Goal: Information Seeking & Learning: Learn about a topic

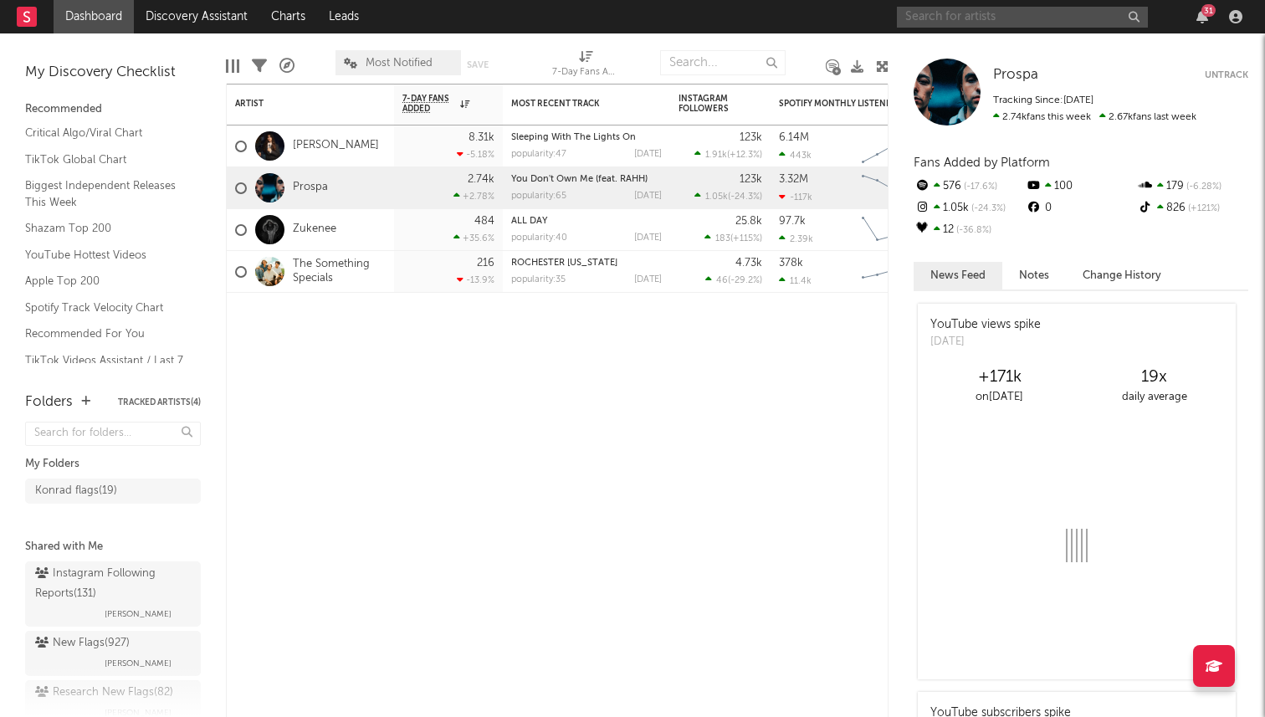
click at [966, 13] on input "text" at bounding box center [1022, 17] width 251 height 21
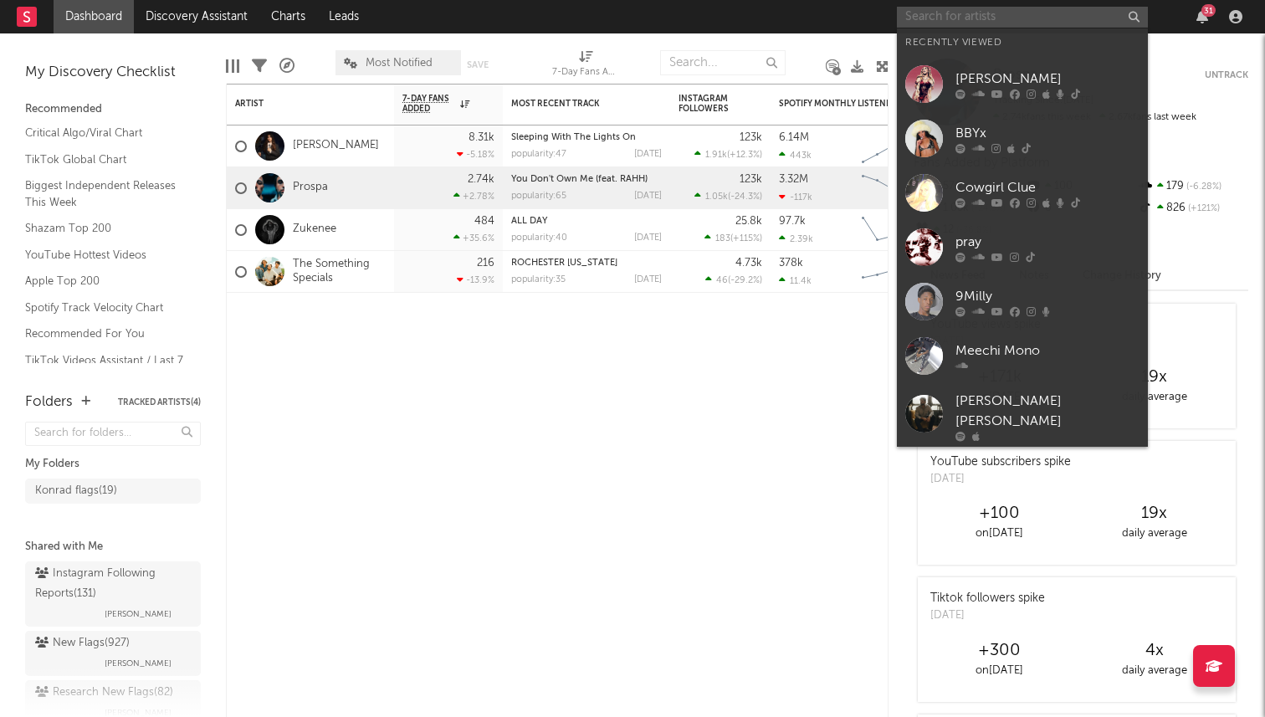
click at [957, 22] on input "text" at bounding box center [1022, 17] width 251 height 21
click at [967, 21] on input "text" at bounding box center [1022, 17] width 251 height 21
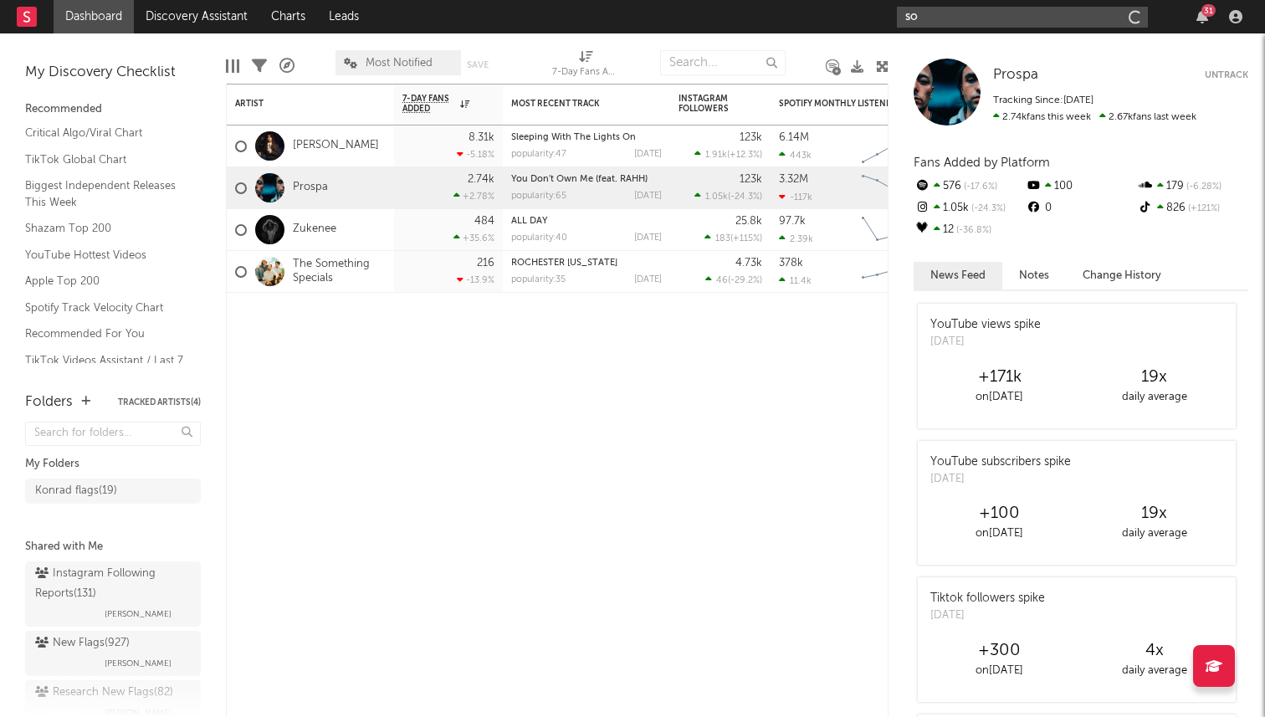
type input "s"
drag, startPoint x: 757, startPoint y: 44, endPoint x: 959, endPoint y: 27, distance: 202.4
click at [959, 27] on input "text" at bounding box center [1022, 17] width 251 height 21
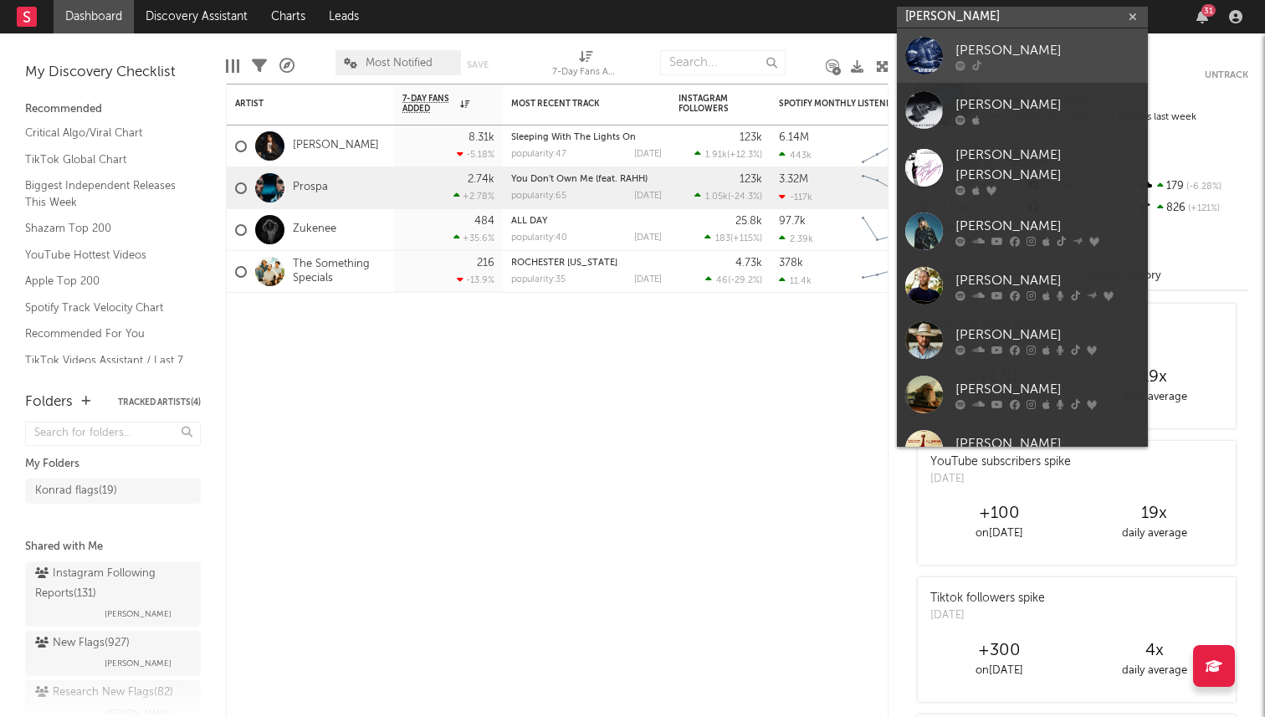
type input "[PERSON_NAME]"
click at [998, 60] on div at bounding box center [1048, 65] width 184 height 10
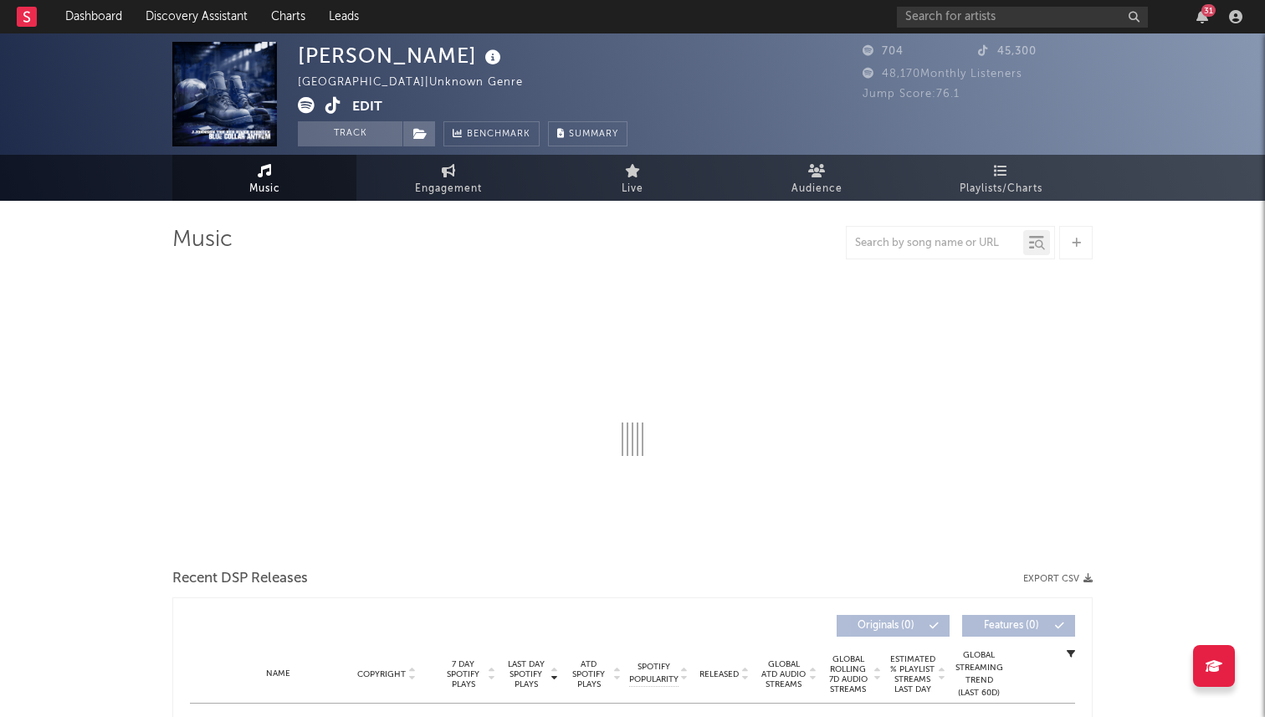
select select "6m"
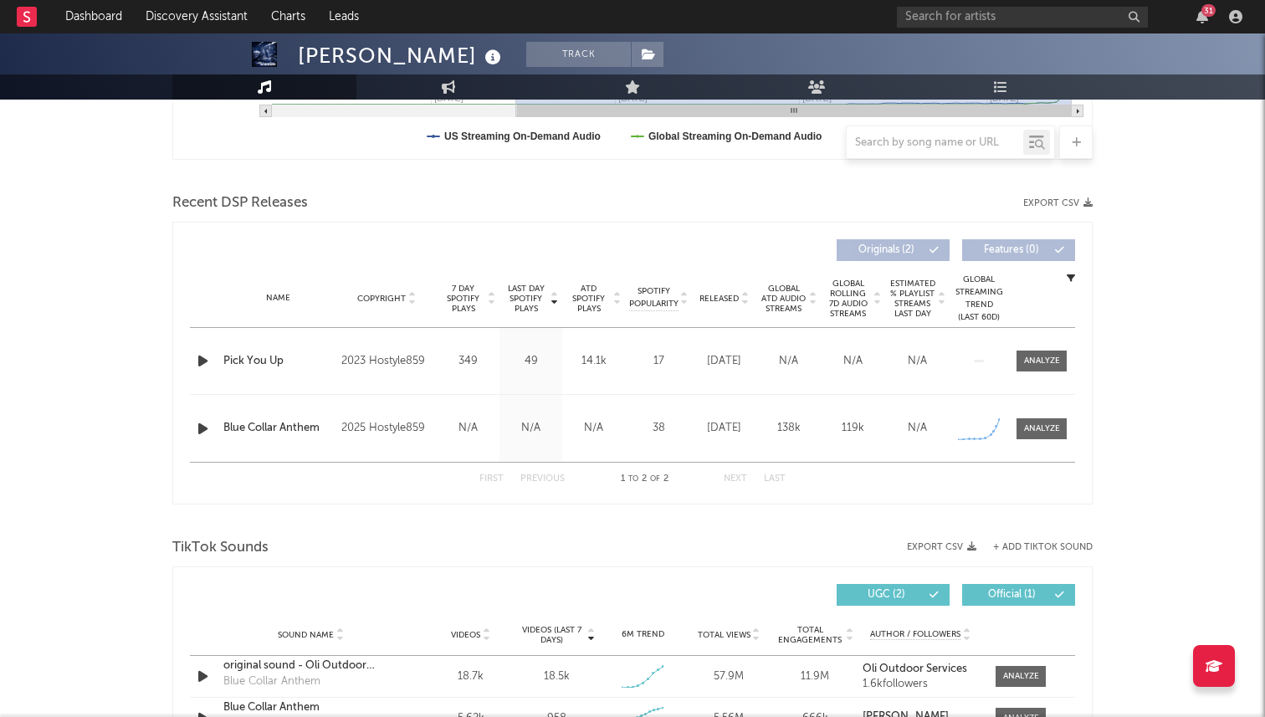
scroll to position [478, 0]
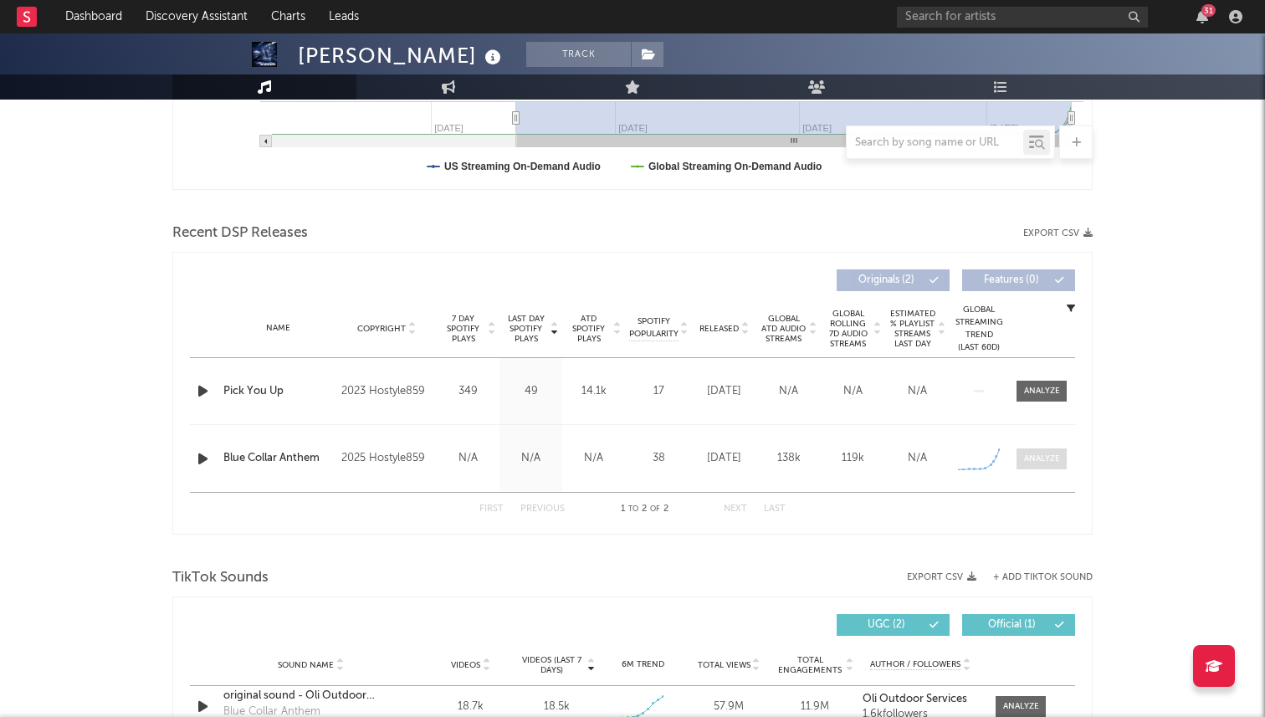
click at [1039, 455] on div at bounding box center [1042, 459] width 36 height 13
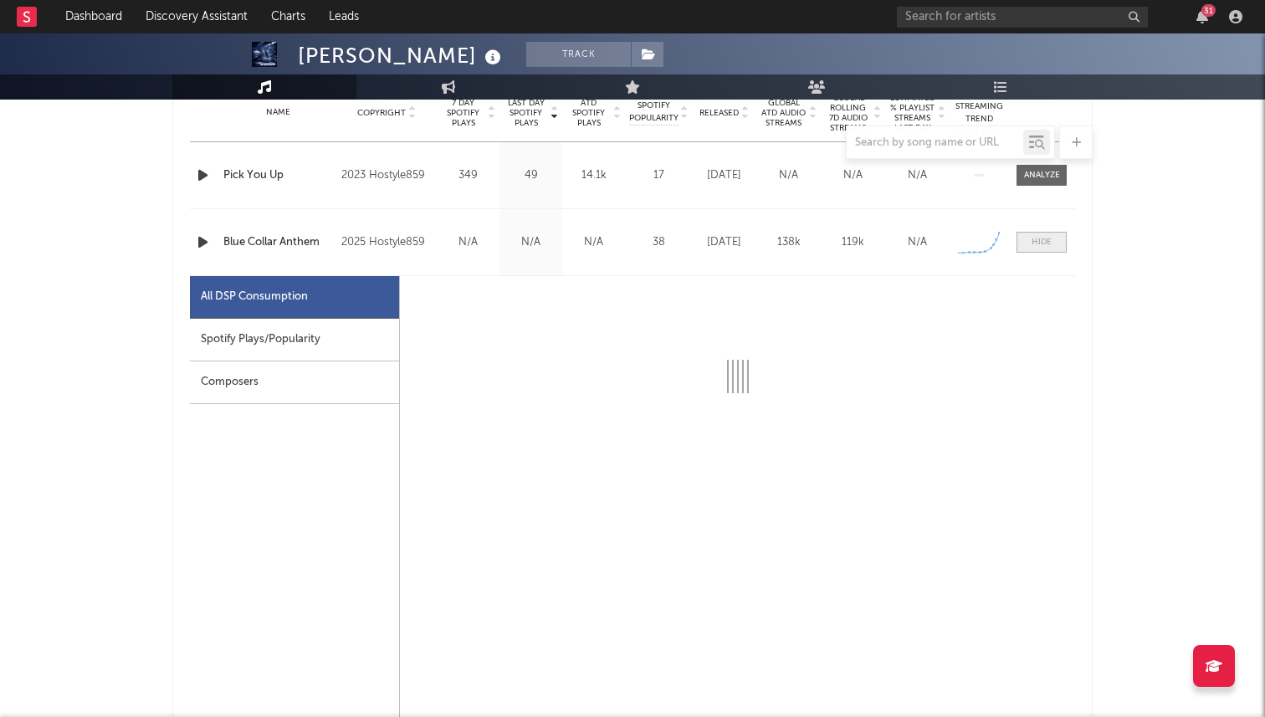
select select "1w"
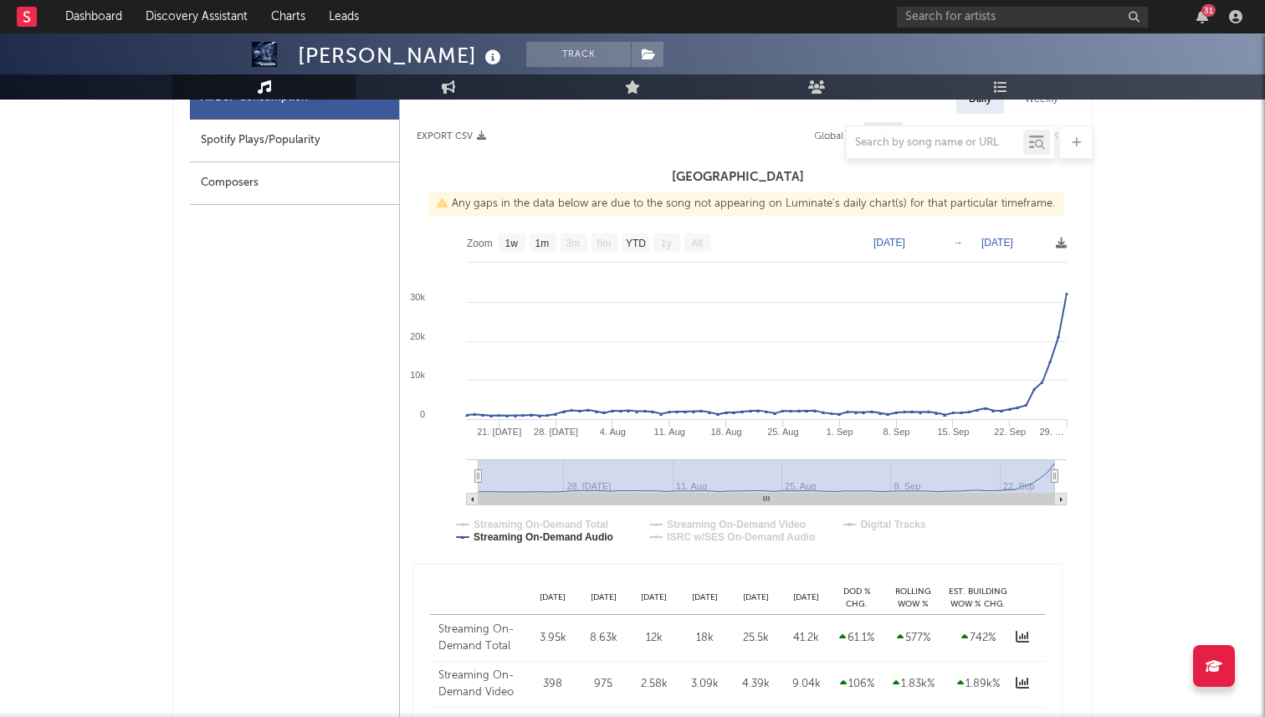
scroll to position [896, 0]
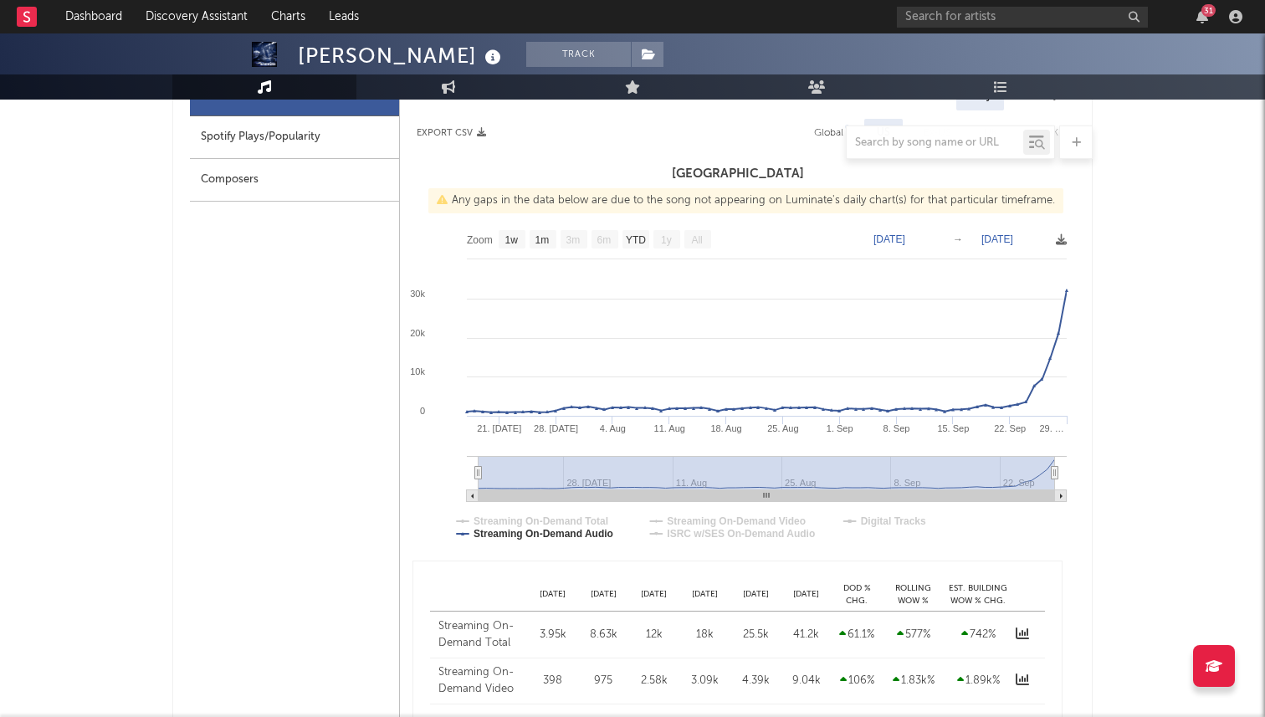
click at [893, 239] on text "[DATE]" at bounding box center [890, 239] width 32 height 12
click at [896, 238] on input "[DATE]" at bounding box center [898, 239] width 78 height 17
type input "[DATE]"
click at [876, 236] on input "[DATE]" at bounding box center [898, 239] width 78 height 17
type input "[DATE]"
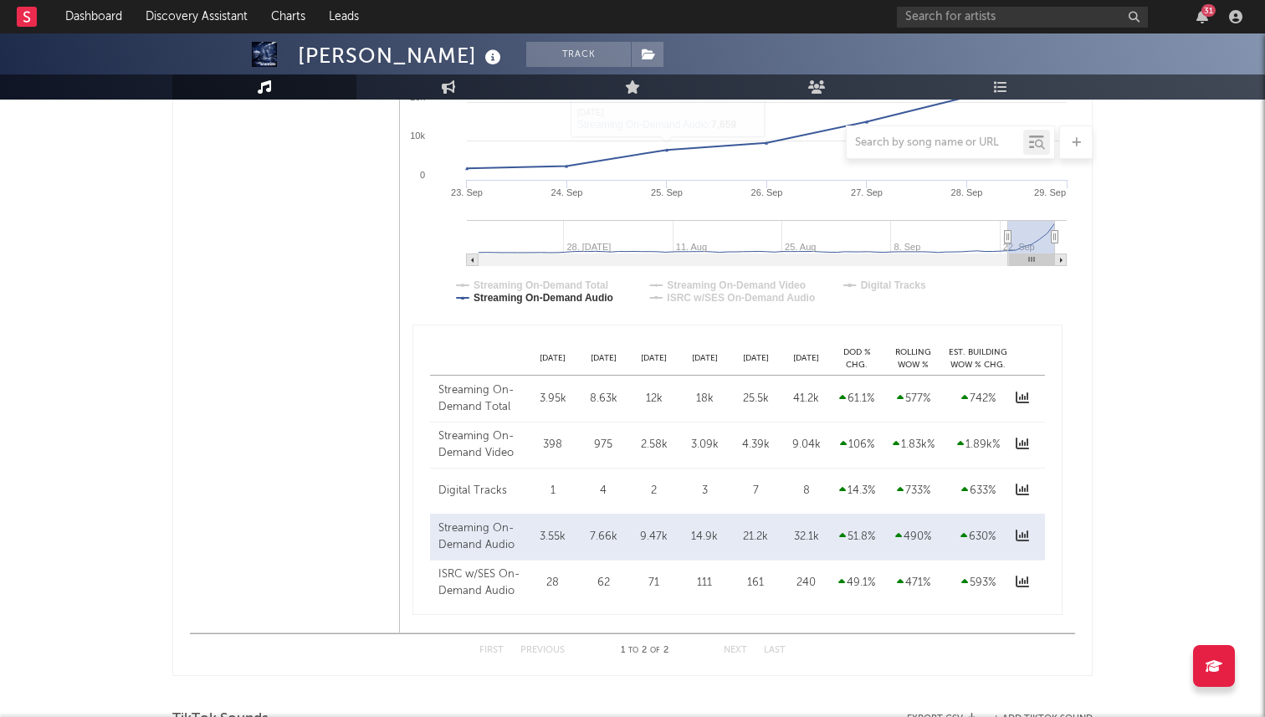
scroll to position [1134, 0]
drag, startPoint x: 818, startPoint y: 529, endPoint x: 536, endPoint y: 529, distance: 282.0
click at [536, 529] on div "Streaming On-Demand Audio [DATE] 3.55k [DATE] 7.66k [DATE] 9.47k [DATE] 14.9k […" at bounding box center [737, 535] width 615 height 46
copy div "3.55k [DATE] 7.66k [DATE] 9.47k [DATE] 14.9k [DATE] 21.2k [DATE] 32.1k"
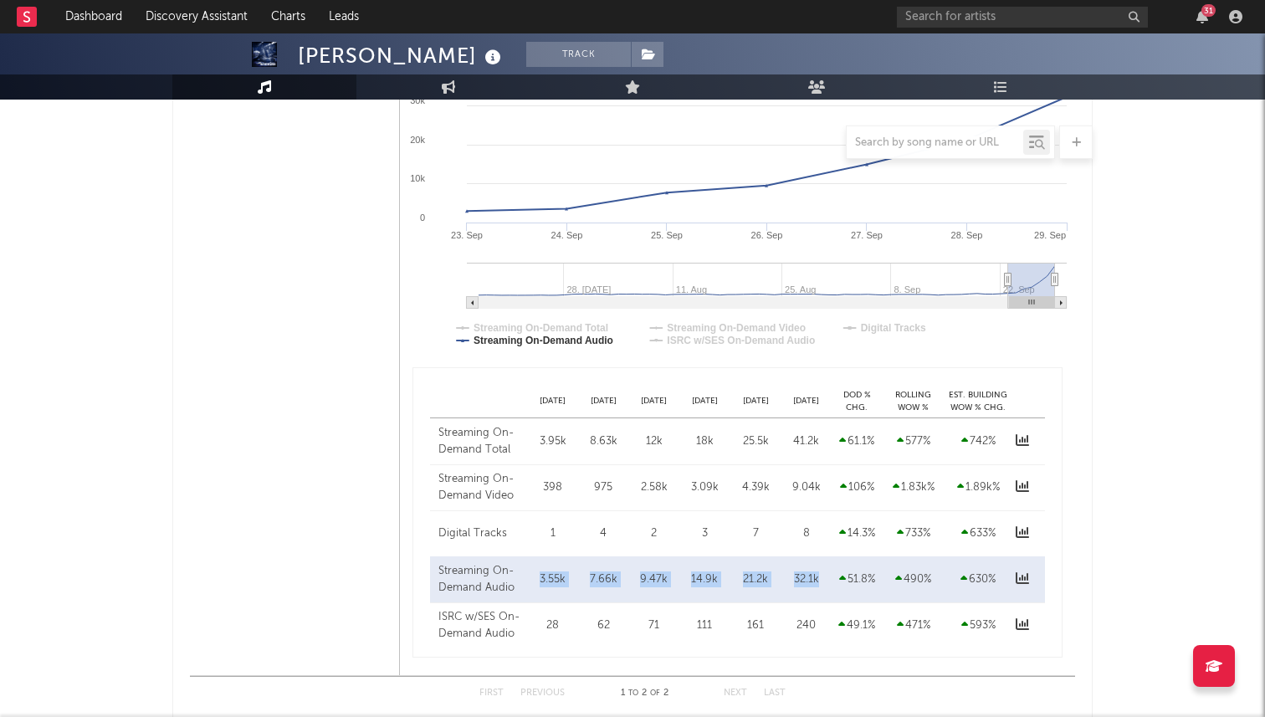
scroll to position [1092, 0]
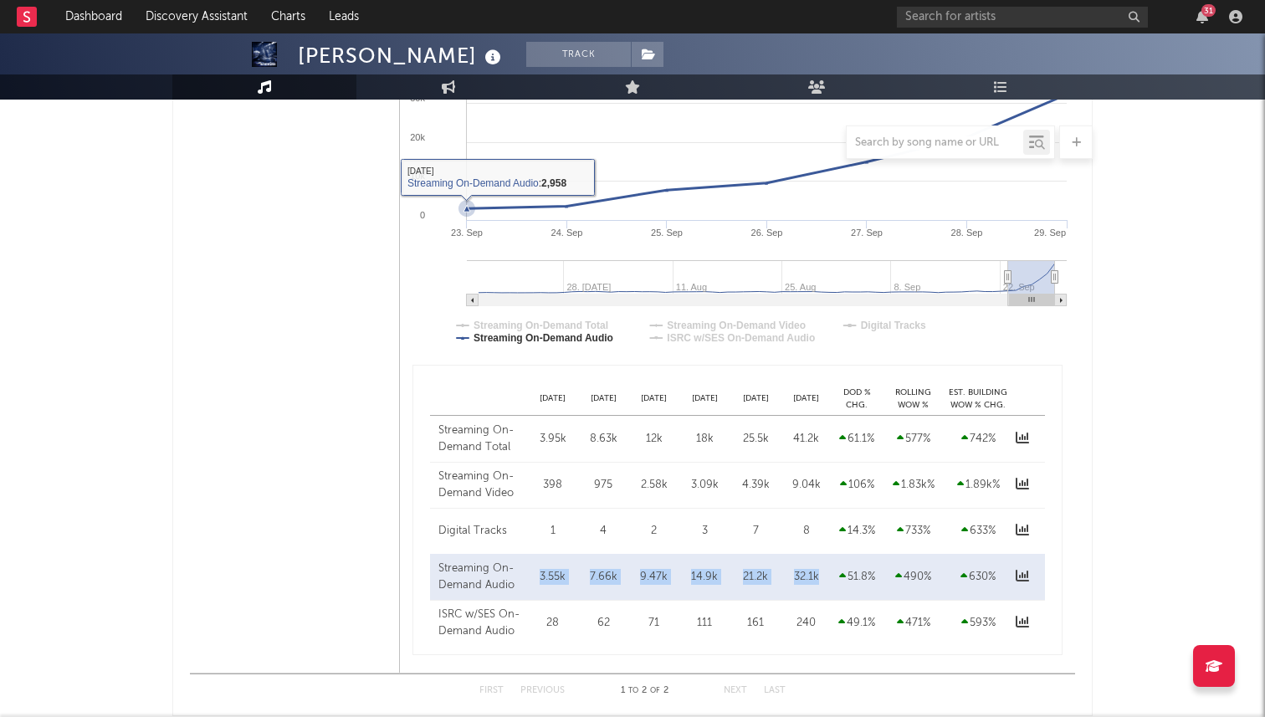
click at [468, 208] on icon at bounding box center [467, 208] width 7 height 7
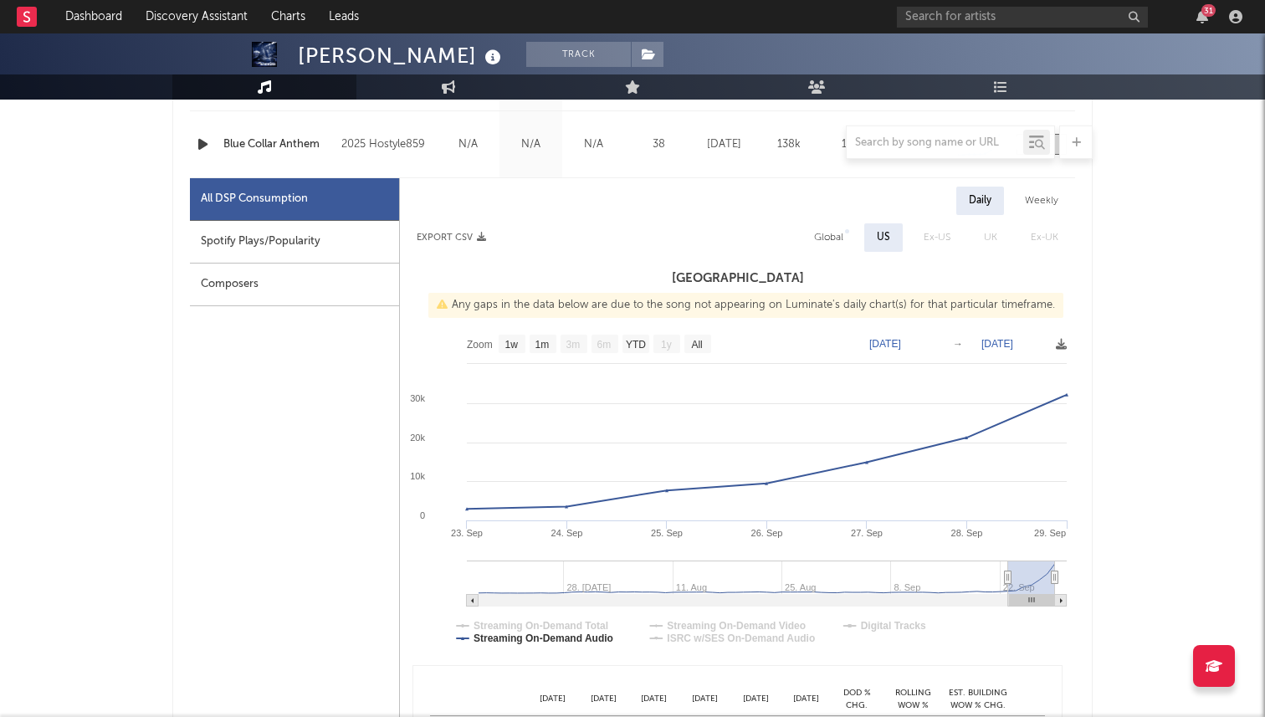
scroll to position [868, 0]
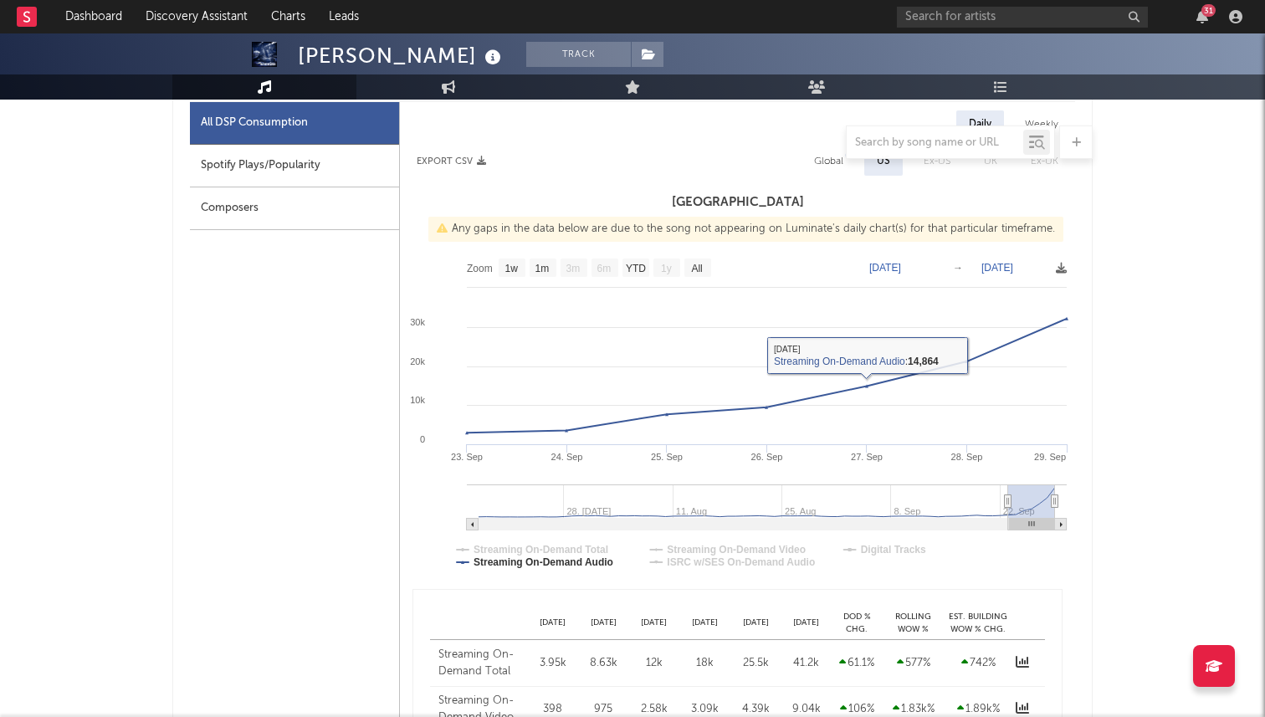
click at [818, 162] on div "Global" at bounding box center [828, 161] width 29 height 20
select select "1w"
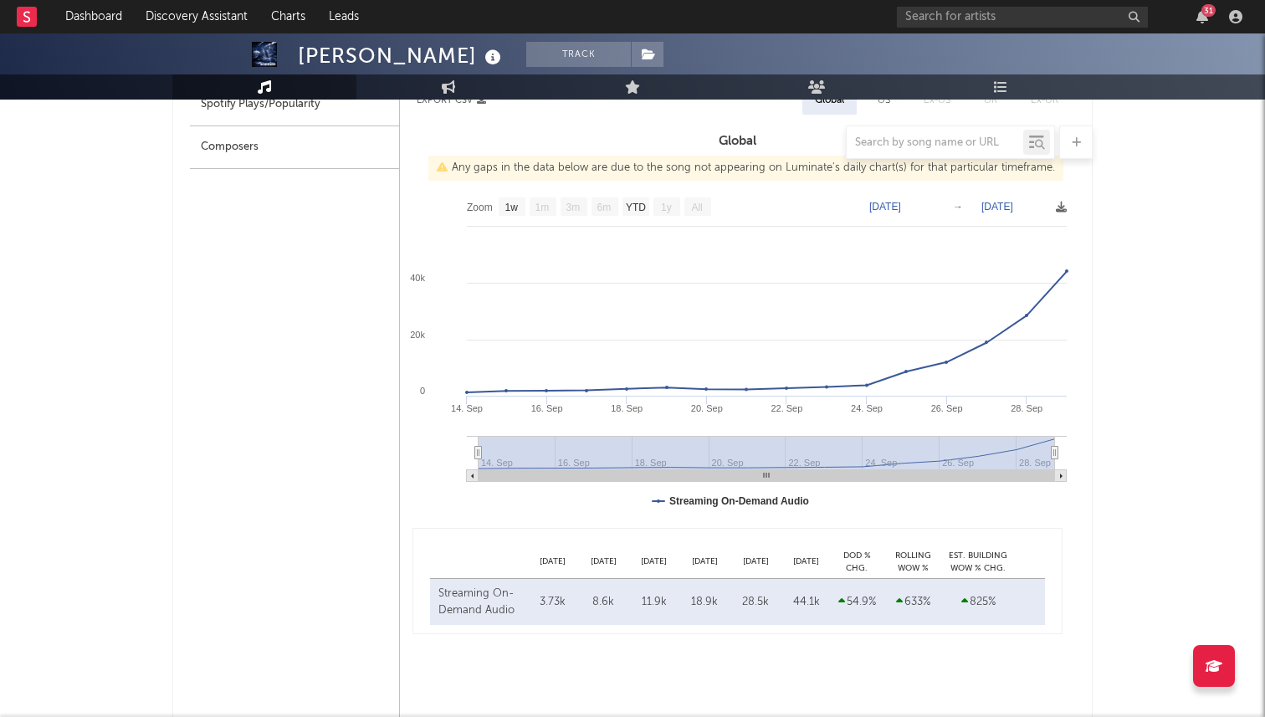
scroll to position [968, 0]
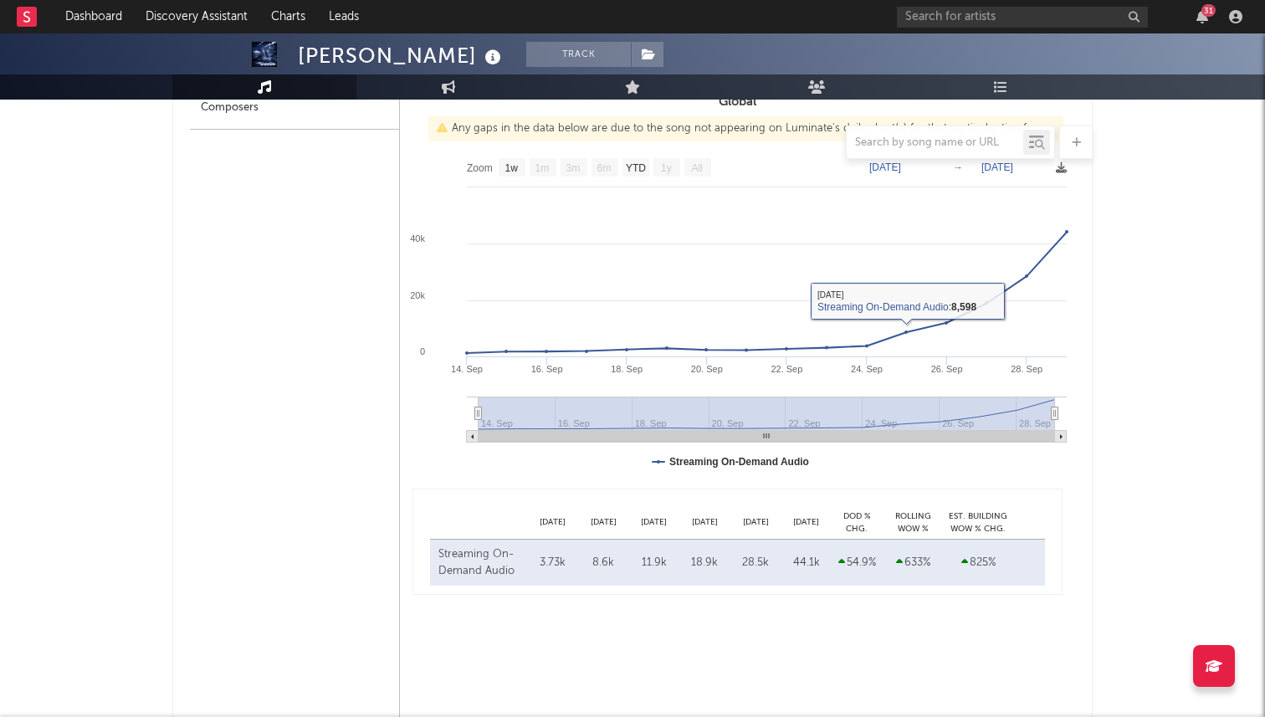
click at [901, 168] on text "[DATE]" at bounding box center [885, 168] width 32 height 12
type input "[DATE]"
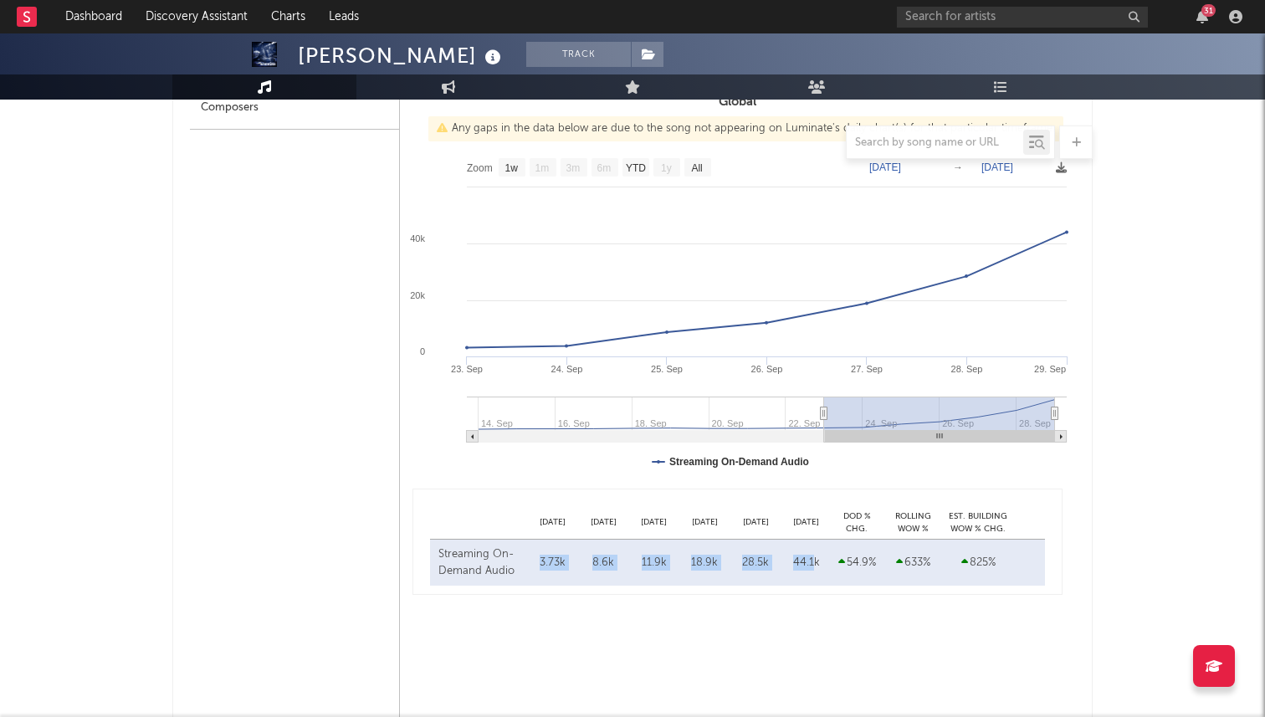
drag, startPoint x: 698, startPoint y: 568, endPoint x: 541, endPoint y: 561, distance: 156.7
click at [541, 561] on div "Streaming On-Demand Audio [DATE] 3.73k [DATE] 8.6k [DATE] 11.9k [DATE] 18.9k [D…" at bounding box center [737, 563] width 615 height 46
copy div "3.73k [DATE] 8.6k [DATE] 11.9k [DATE] 18.9k [DATE] 28.5k [DATE] 44.1"
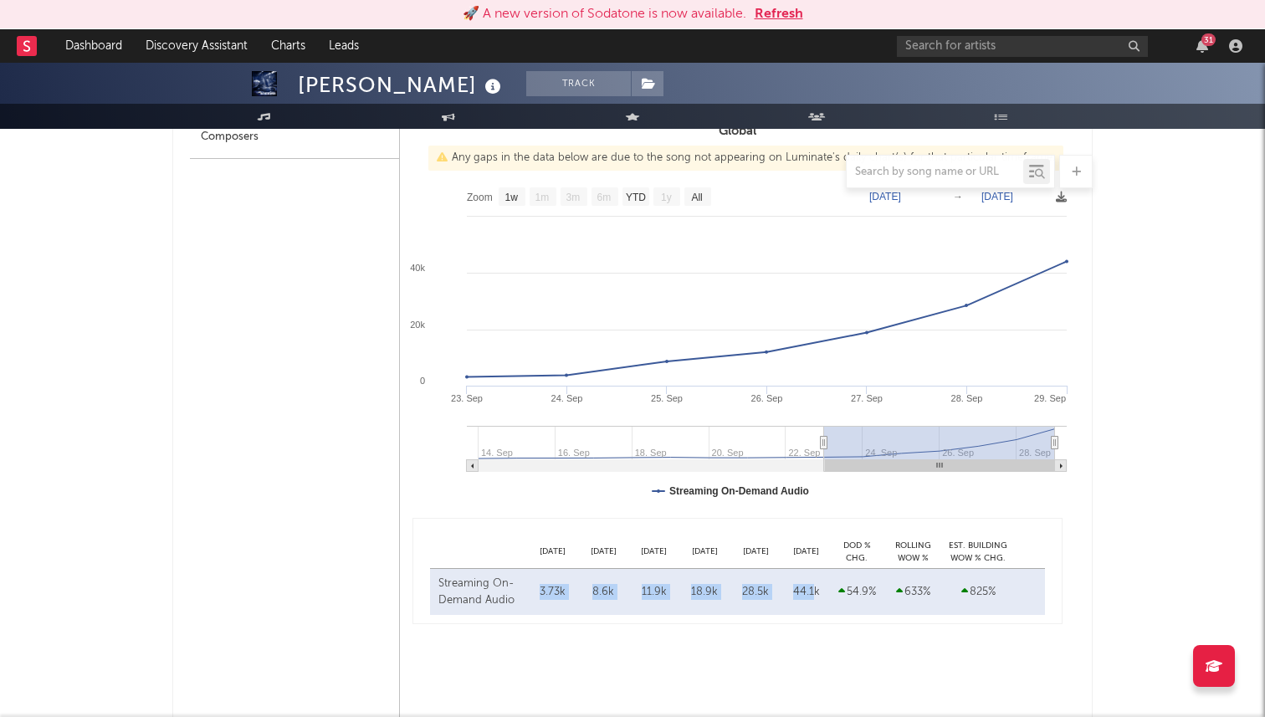
click at [484, 396] on rect at bounding box center [737, 346] width 675 height 335
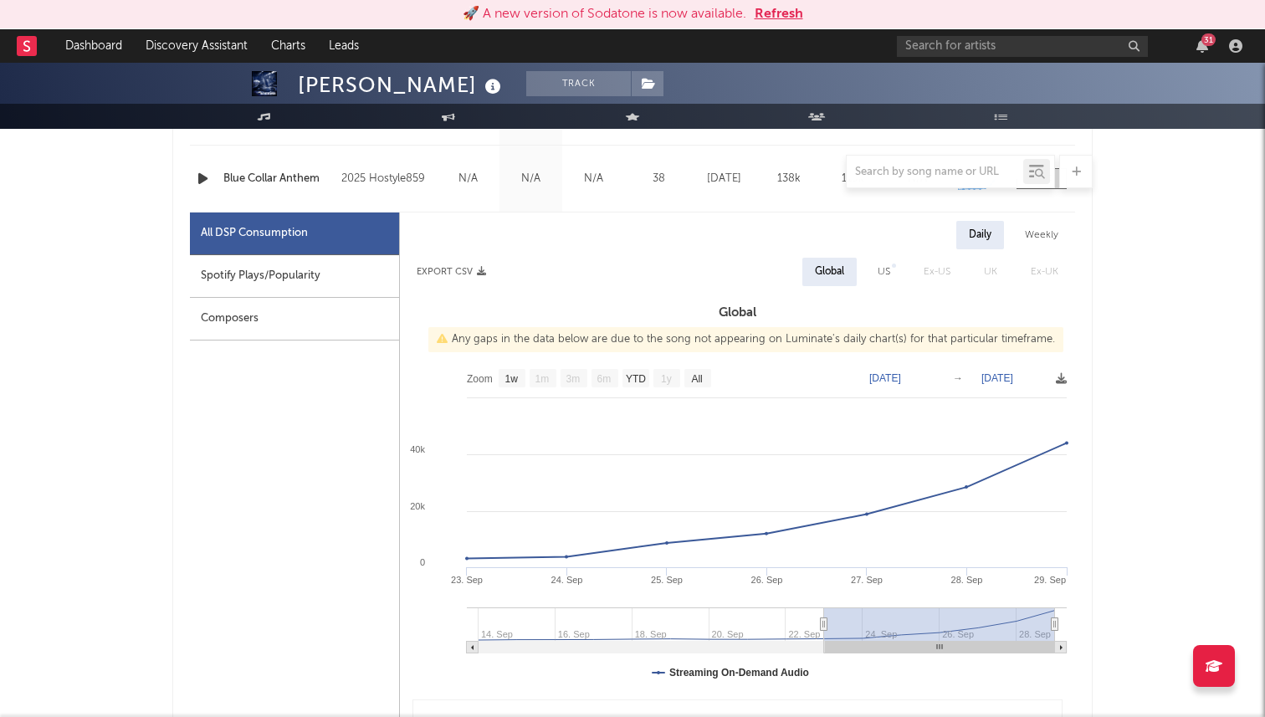
scroll to position [866, 0]
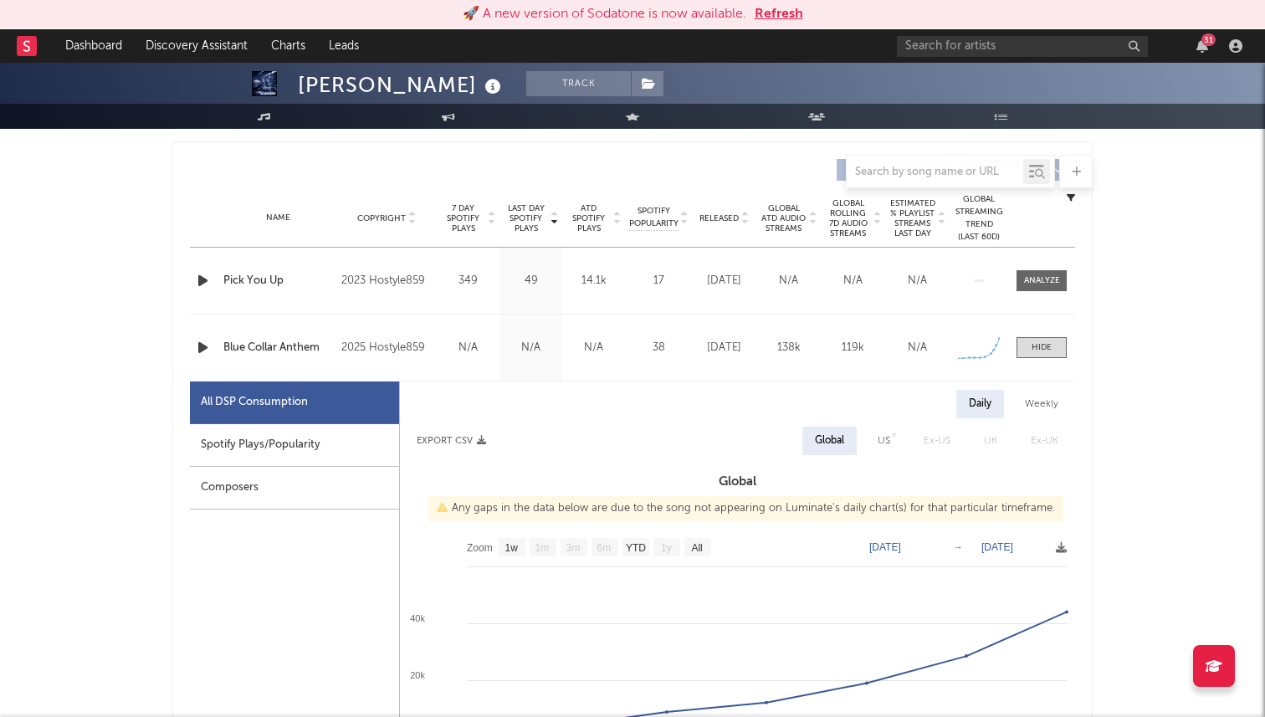
click at [885, 438] on div "US" at bounding box center [884, 441] width 13 height 20
select select "1w"
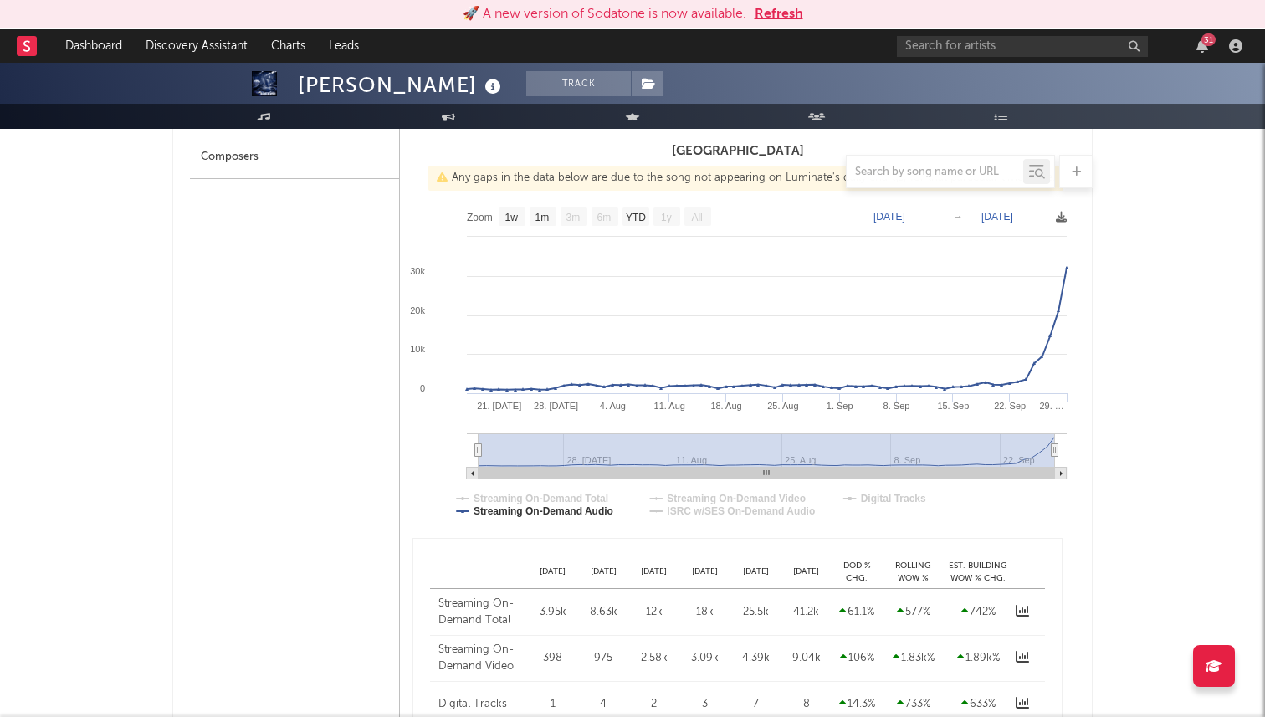
scroll to position [950, 0]
click at [890, 217] on text "[DATE]" at bounding box center [890, 215] width 32 height 12
click at [896, 213] on text "[DATE]" at bounding box center [890, 215] width 32 height 12
click at [895, 213] on input "[DATE]" at bounding box center [898, 215] width 78 height 17
type input "[DATE]"
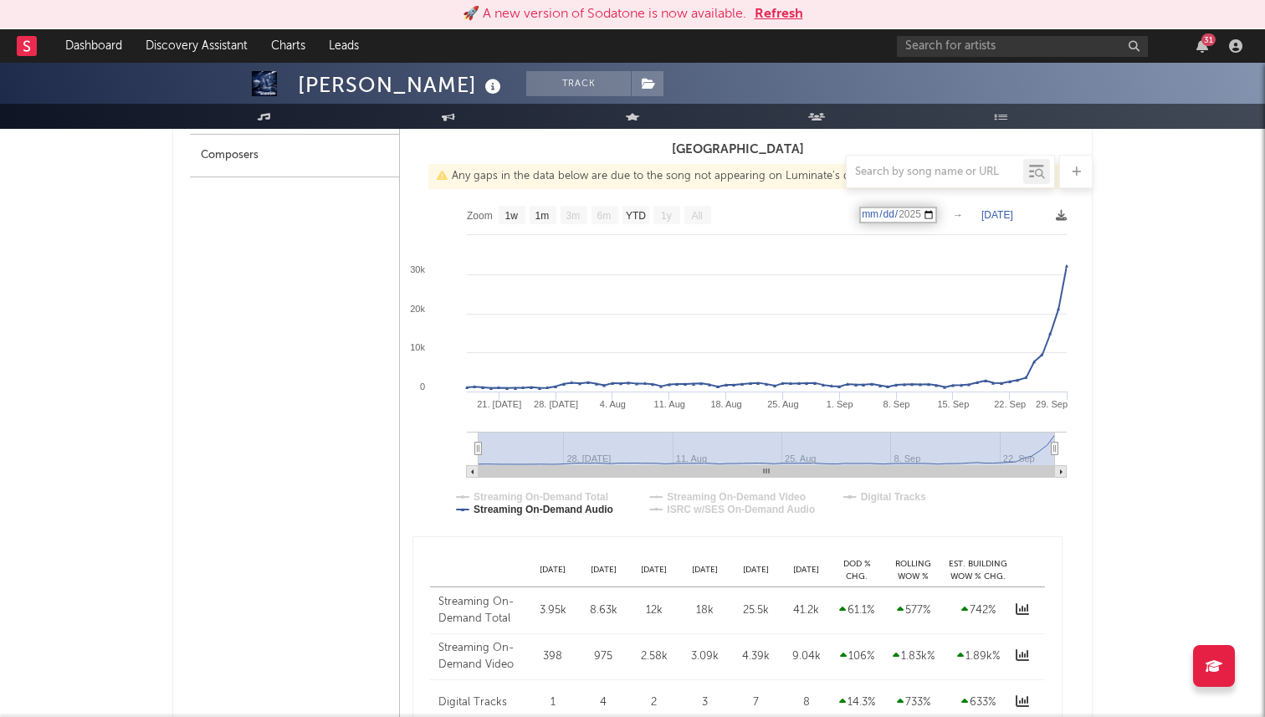
click at [874, 213] on input "[DATE]" at bounding box center [898, 215] width 78 height 17
type input "[DATE]"
click at [1007, 214] on text "[DATE]" at bounding box center [998, 215] width 32 height 12
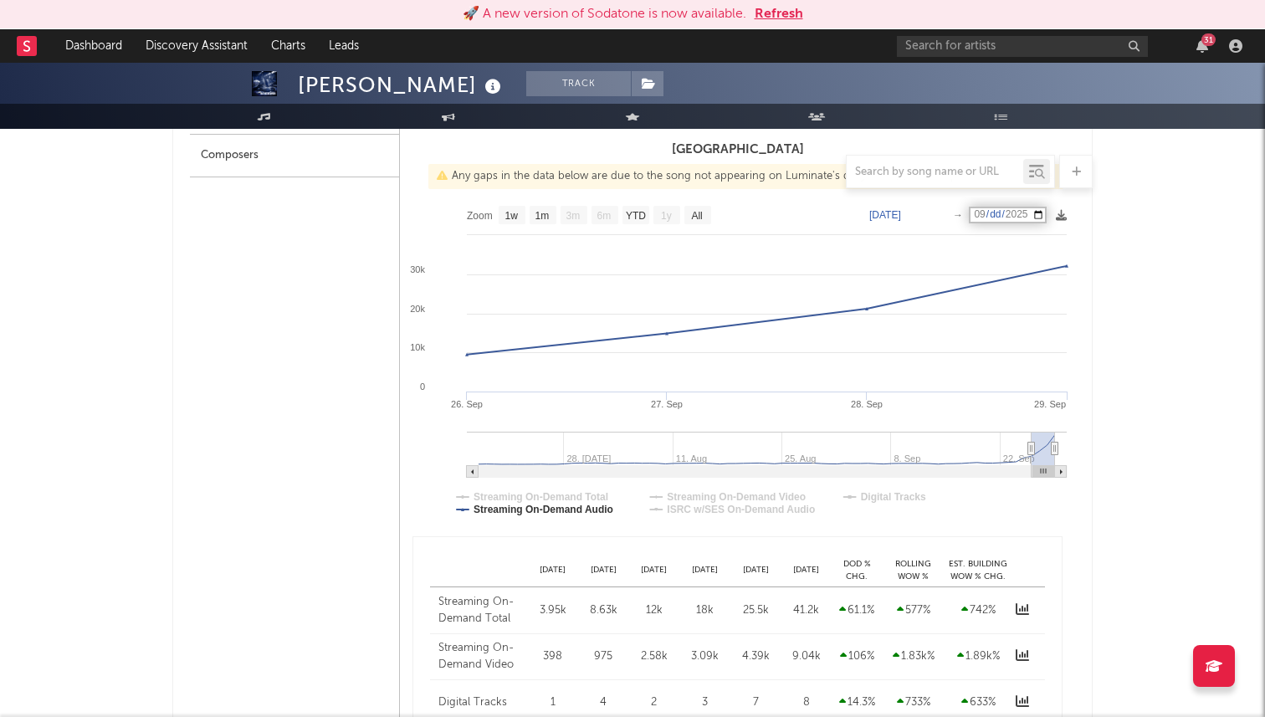
type input "[DATE]"
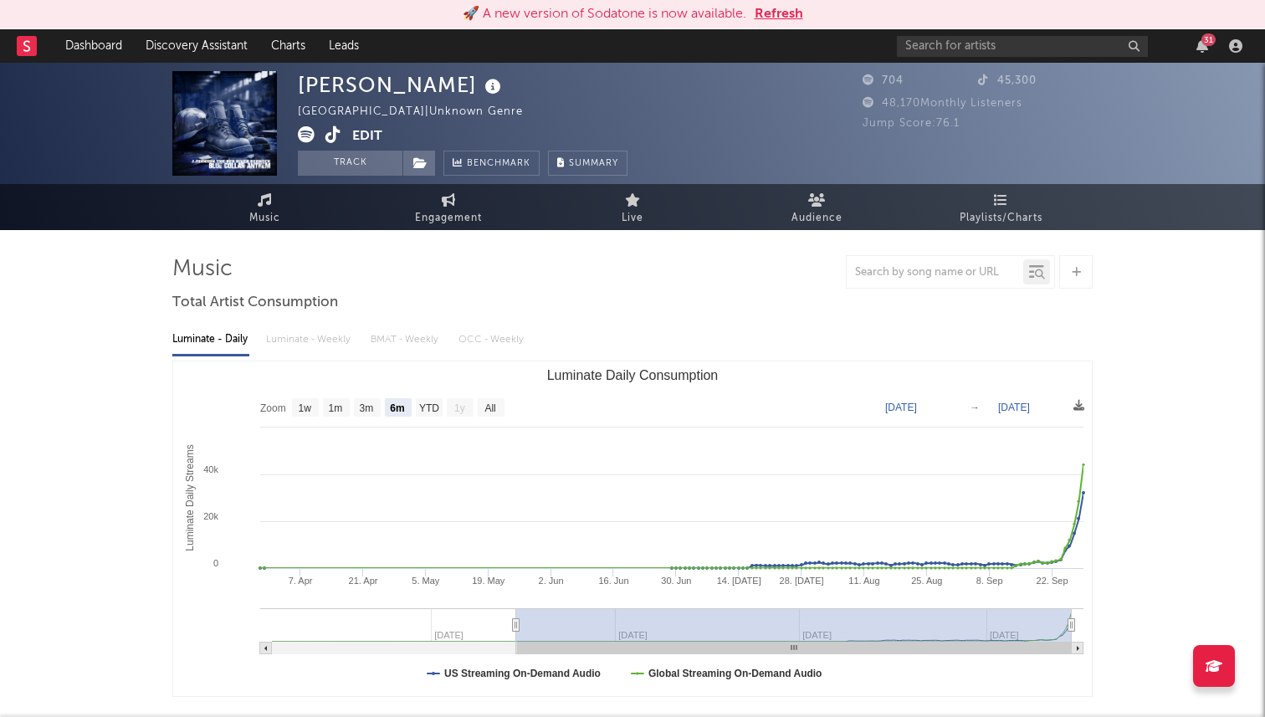
click at [915, 405] on text "[DATE]" at bounding box center [901, 408] width 32 height 12
type input "[DATE]"
click at [881, 402] on input "date" at bounding box center [913, 407] width 78 height 17
type input "[DATE]"
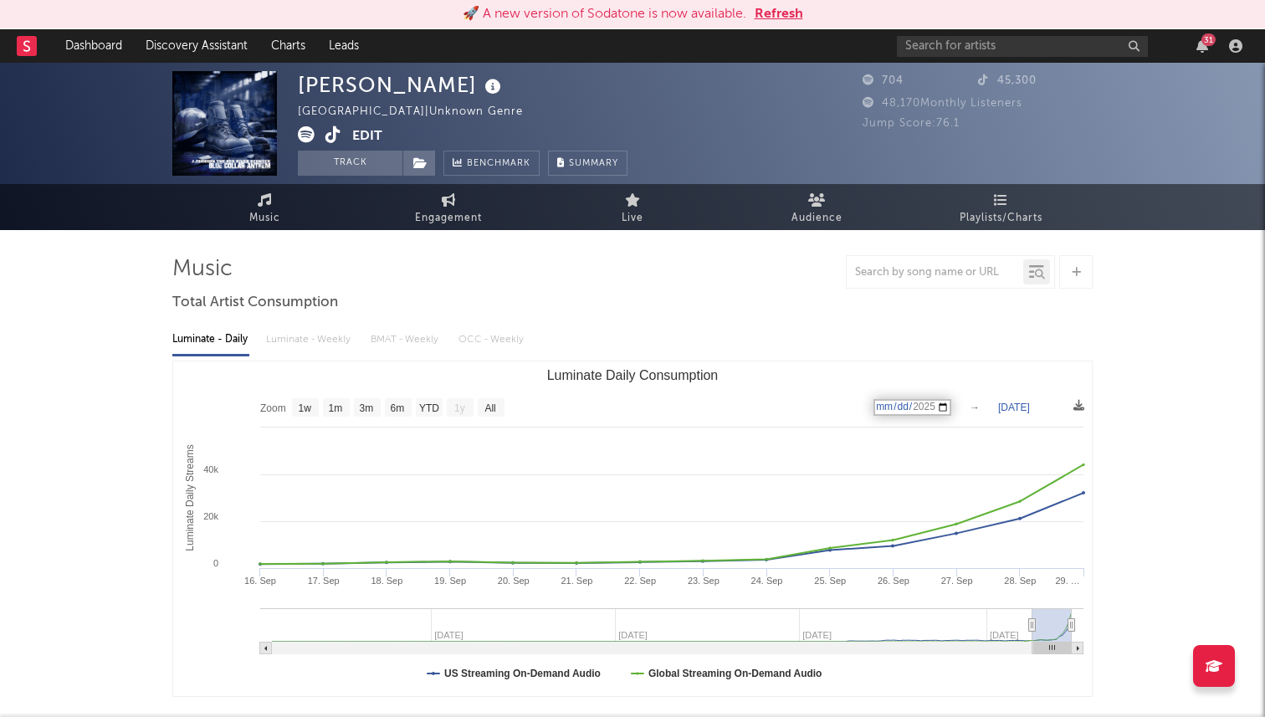
click at [1021, 408] on text "[DATE]" at bounding box center [1014, 408] width 32 height 12
type input "[DATE]"
select select "1w"
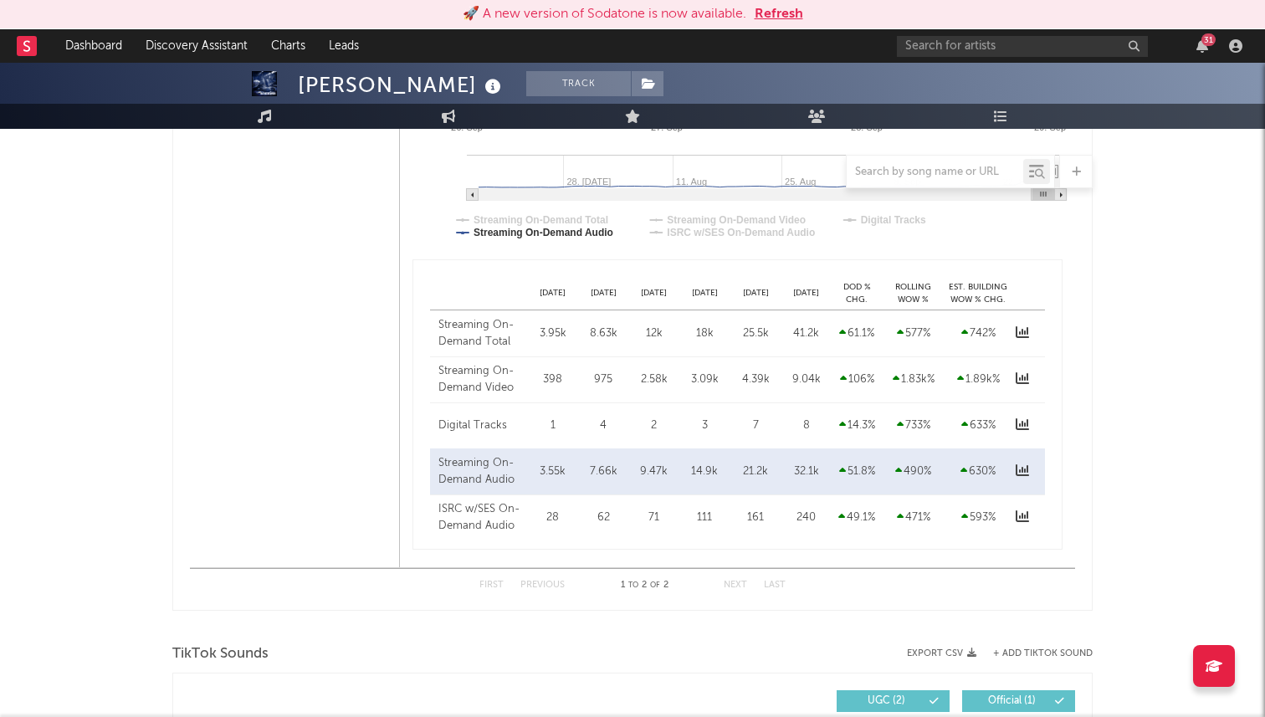
scroll to position [1234, 0]
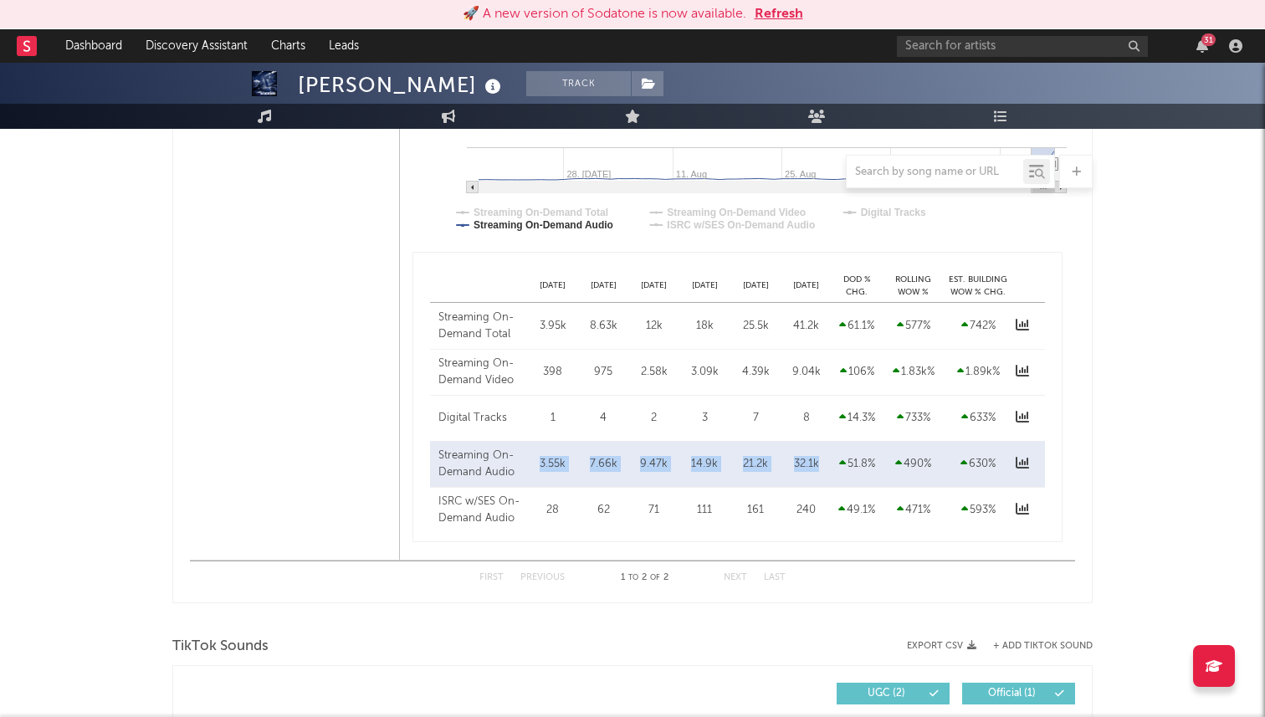
drag, startPoint x: 827, startPoint y: 459, endPoint x: 538, endPoint y: 463, distance: 288.7
click at [538, 463] on div "Streaming On-Demand Audio [DATE] 3.55k [DATE] 7.66k [DATE] 9.47k [DATE] 14.9k […" at bounding box center [737, 464] width 615 height 46
copy div "3.55k [DATE] 7.66k [DATE] 9.47k [DATE] 14.9k [DATE] 21.2k [DATE] 32.1k"
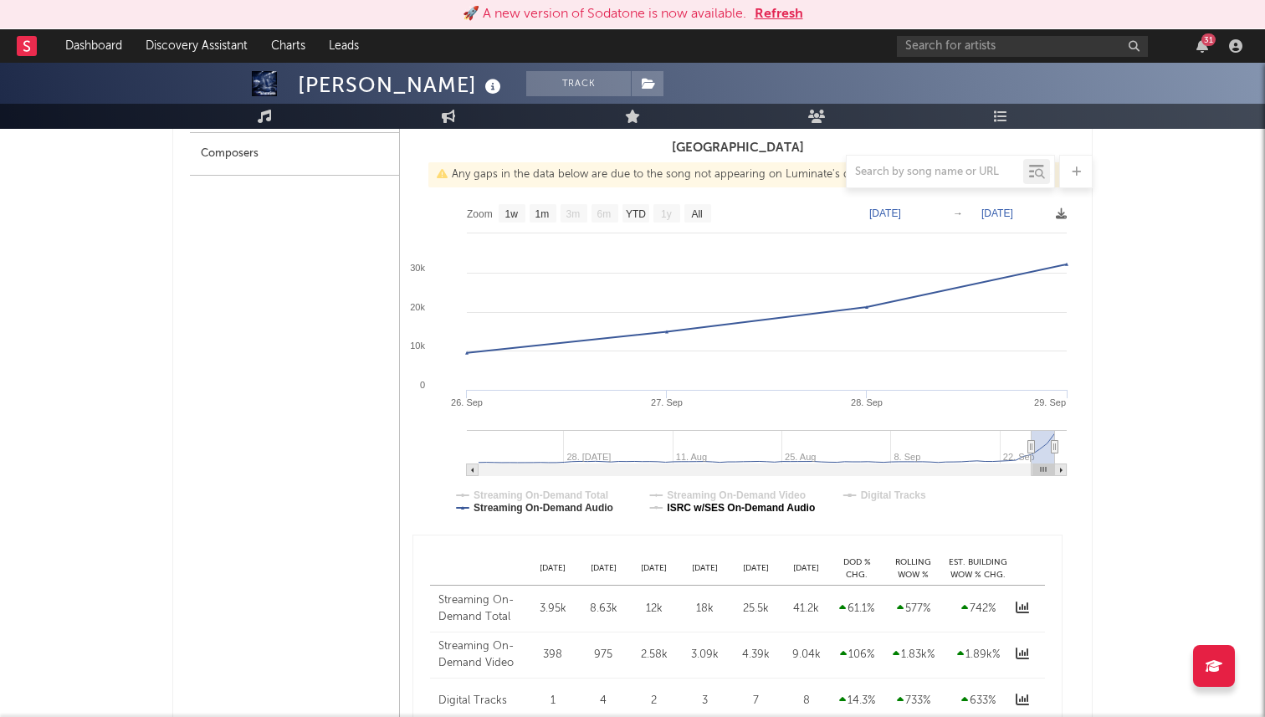
scroll to position [922, 0]
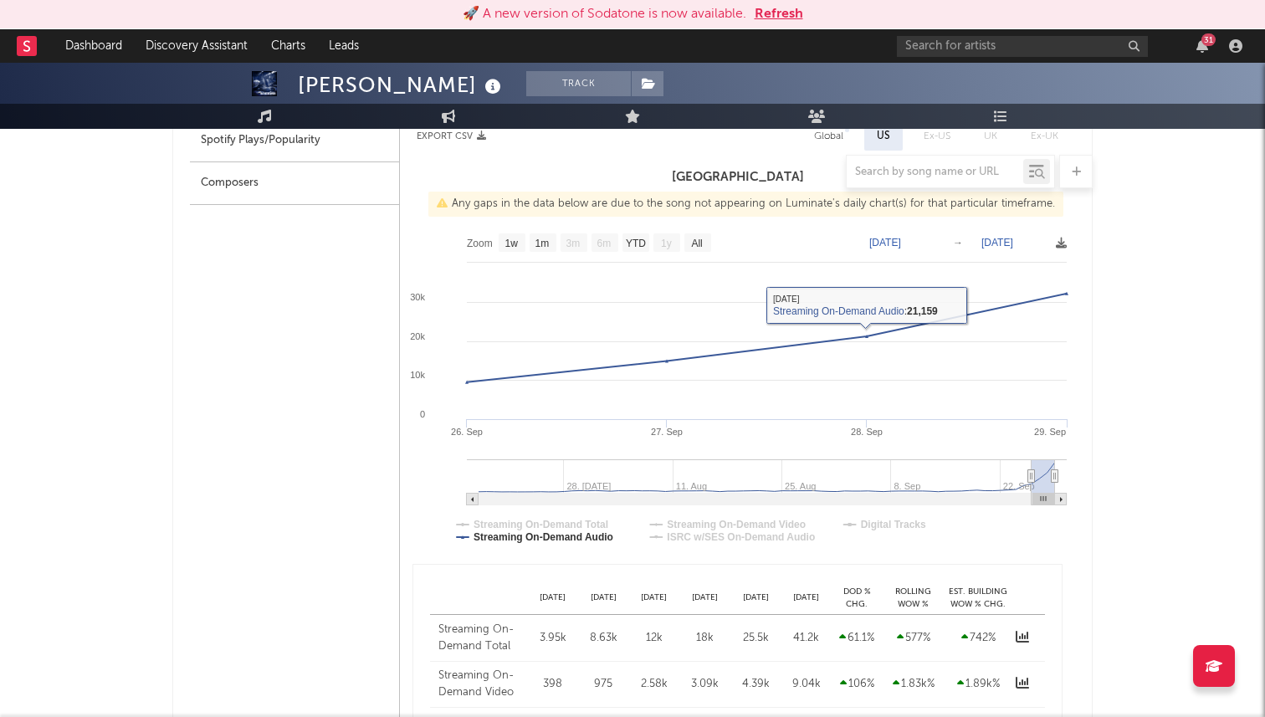
click at [900, 243] on text "[DATE]" at bounding box center [885, 243] width 32 height 12
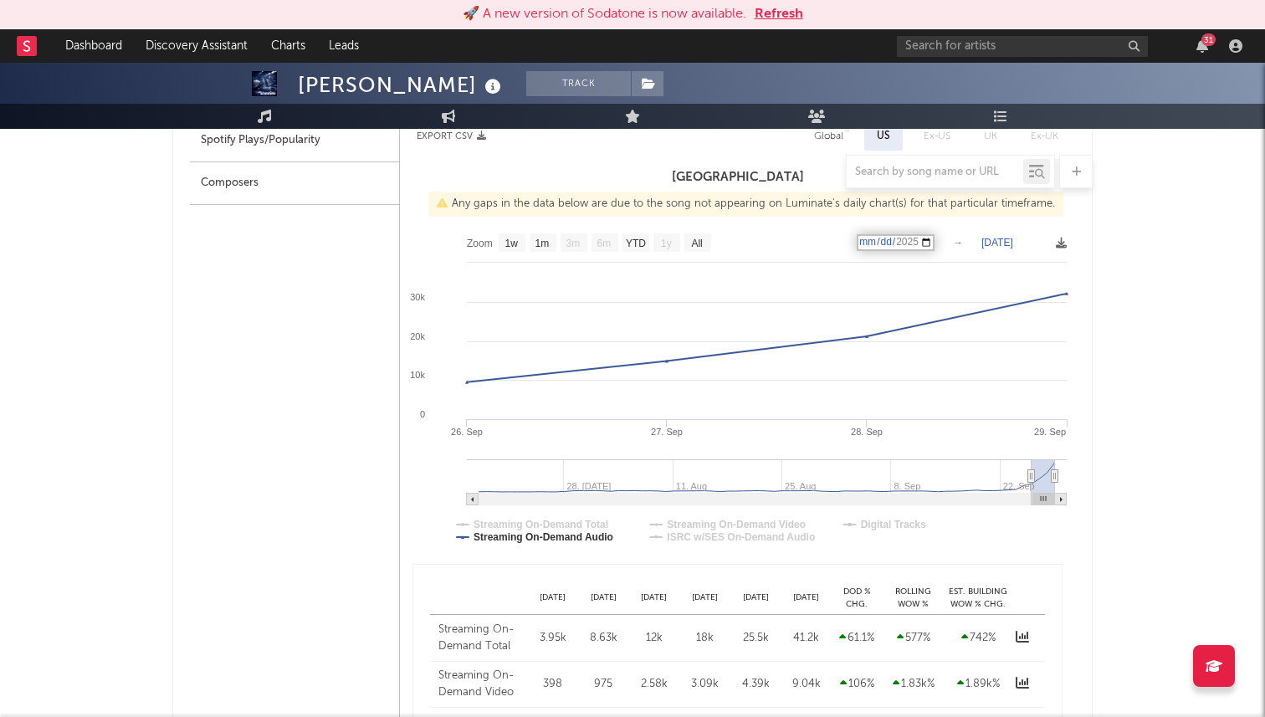
click at [1011, 242] on text "[DATE]" at bounding box center [998, 243] width 32 height 12
type input "[DATE]"
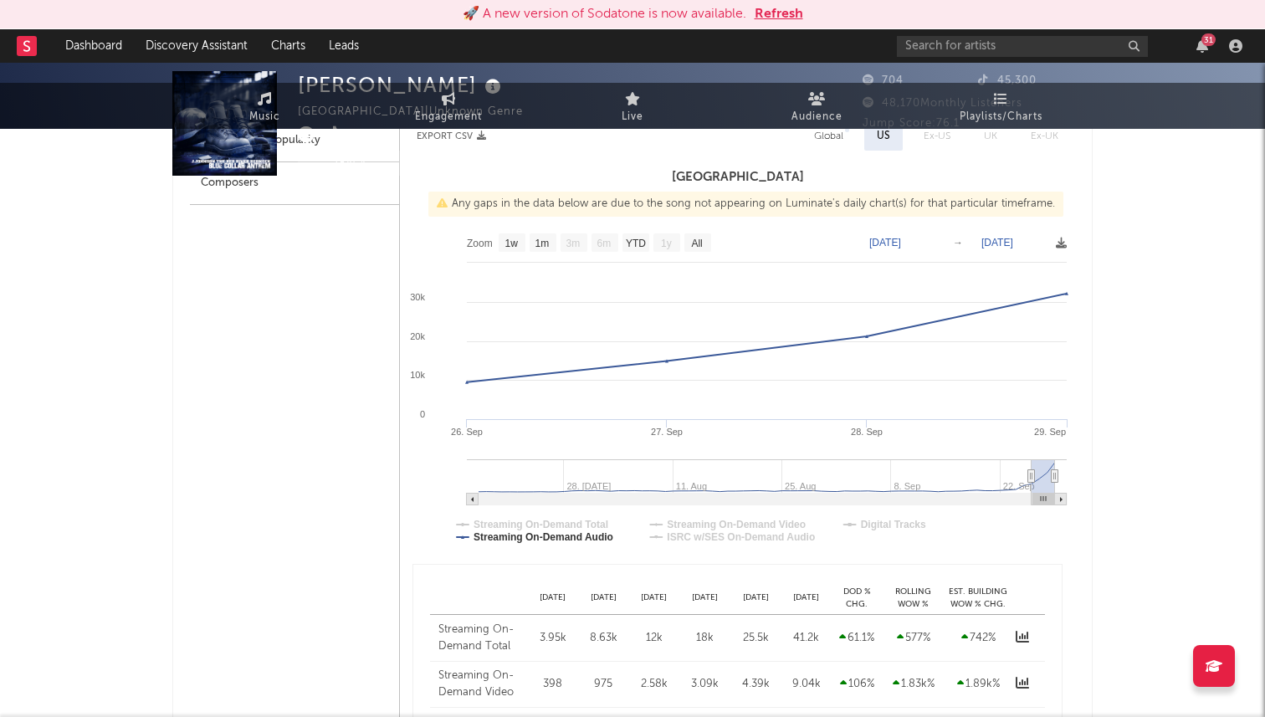
scroll to position [0, 0]
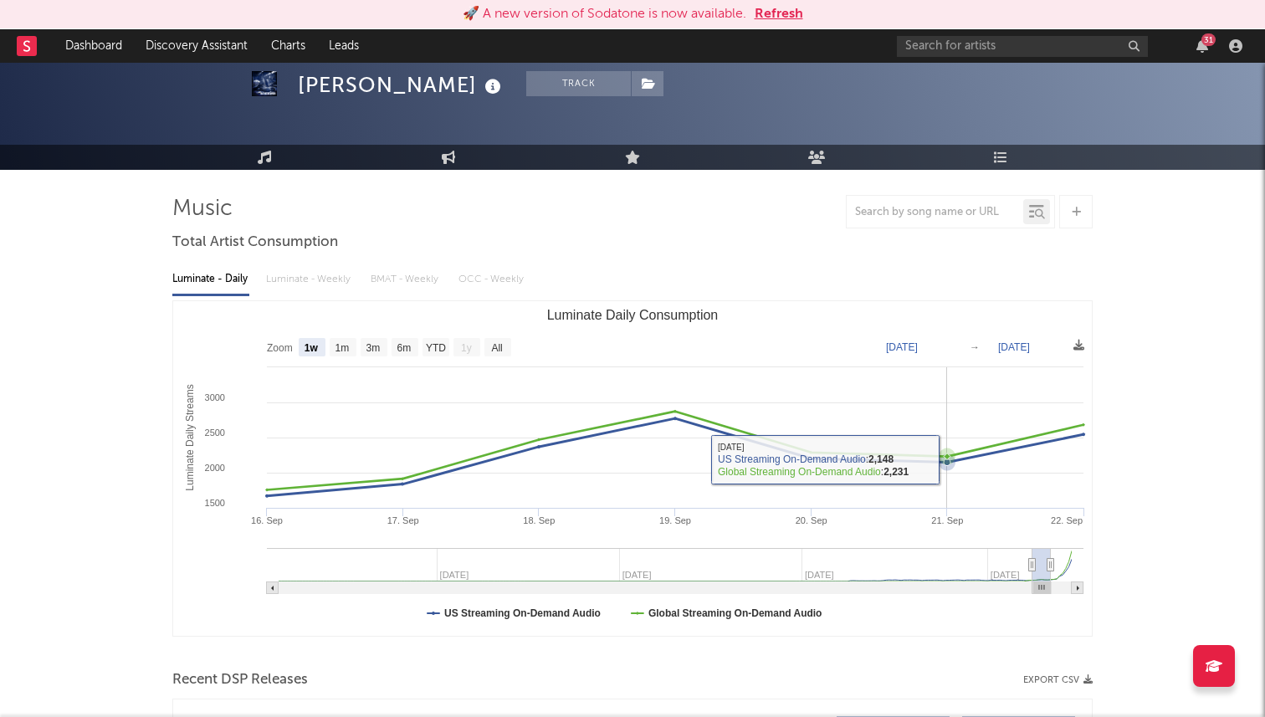
scroll to position [168, 0]
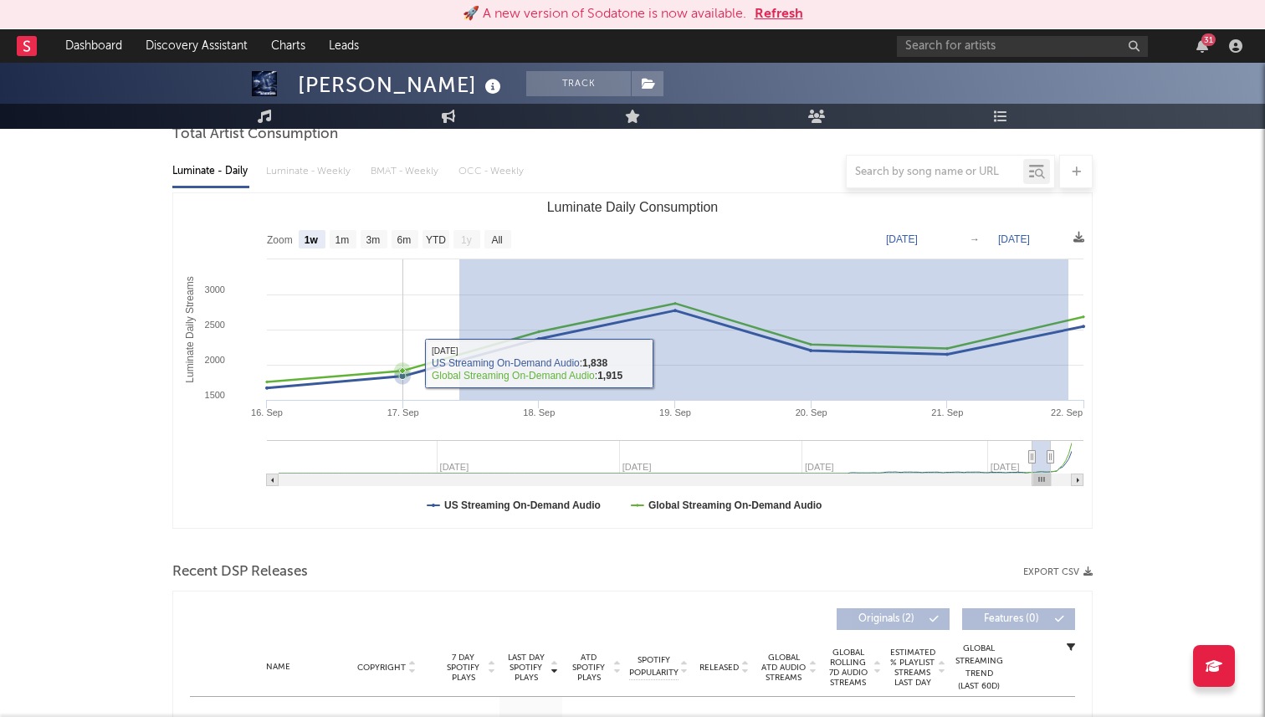
drag, startPoint x: 1069, startPoint y: 361, endPoint x: 459, endPoint y: 363, distance: 610.0
type input "[DATE]"
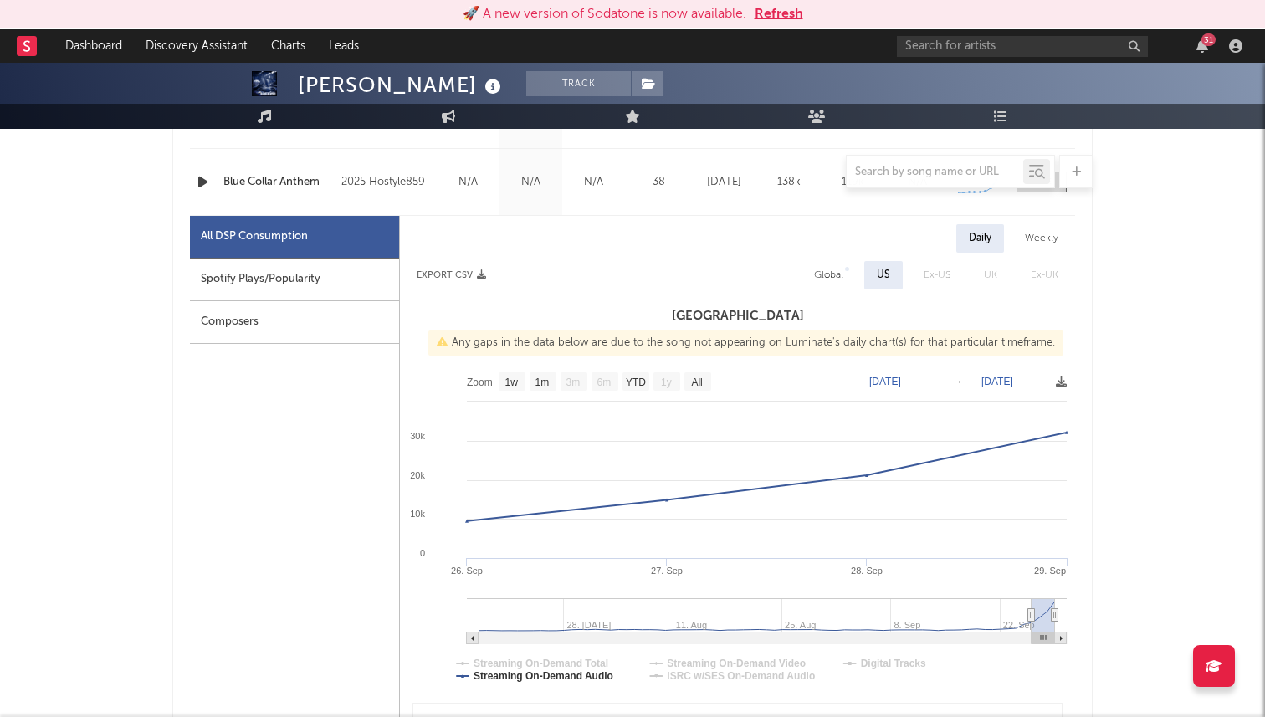
scroll to position [789, 0]
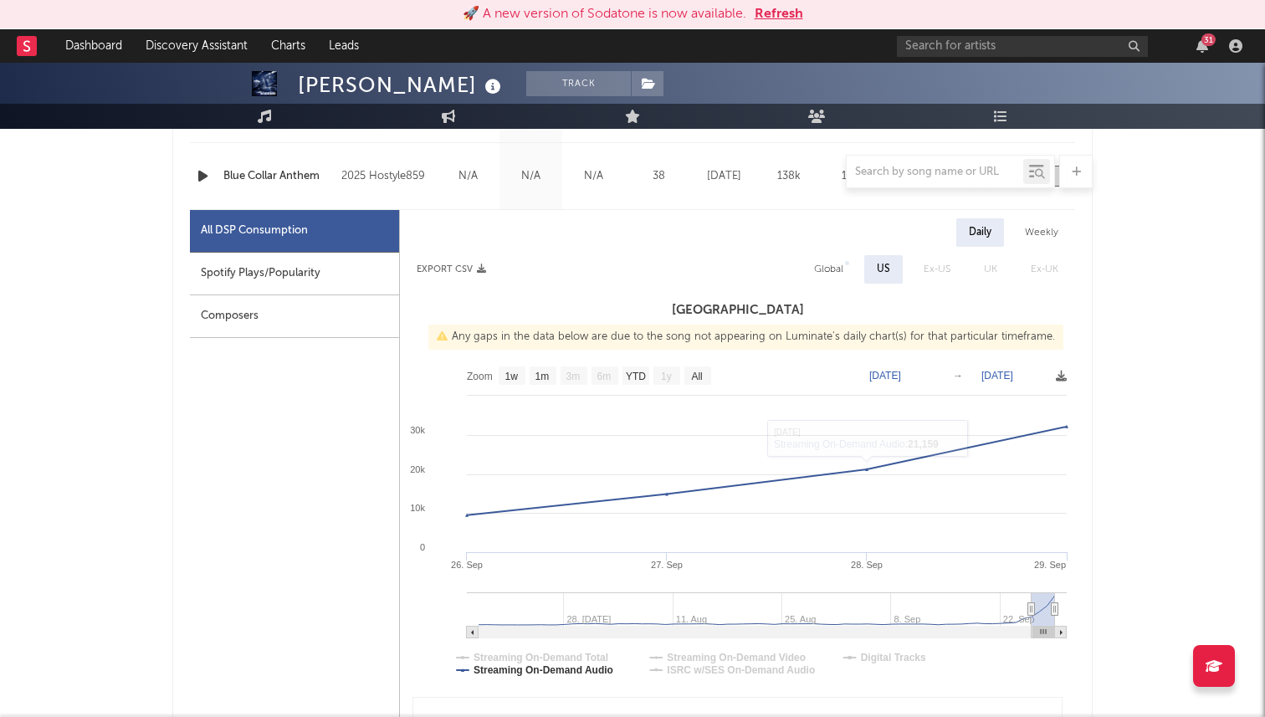
click at [1002, 375] on text "[DATE]" at bounding box center [998, 376] width 32 height 12
type input "[DATE]"
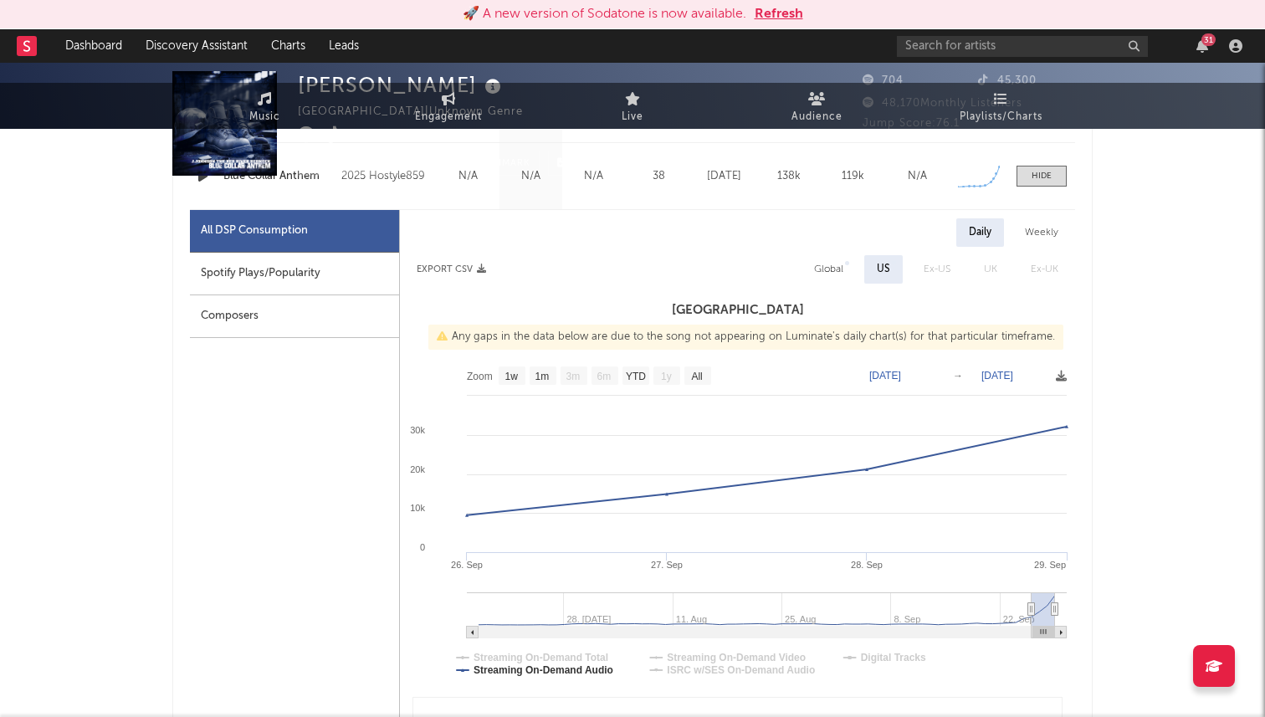
scroll to position [0, 0]
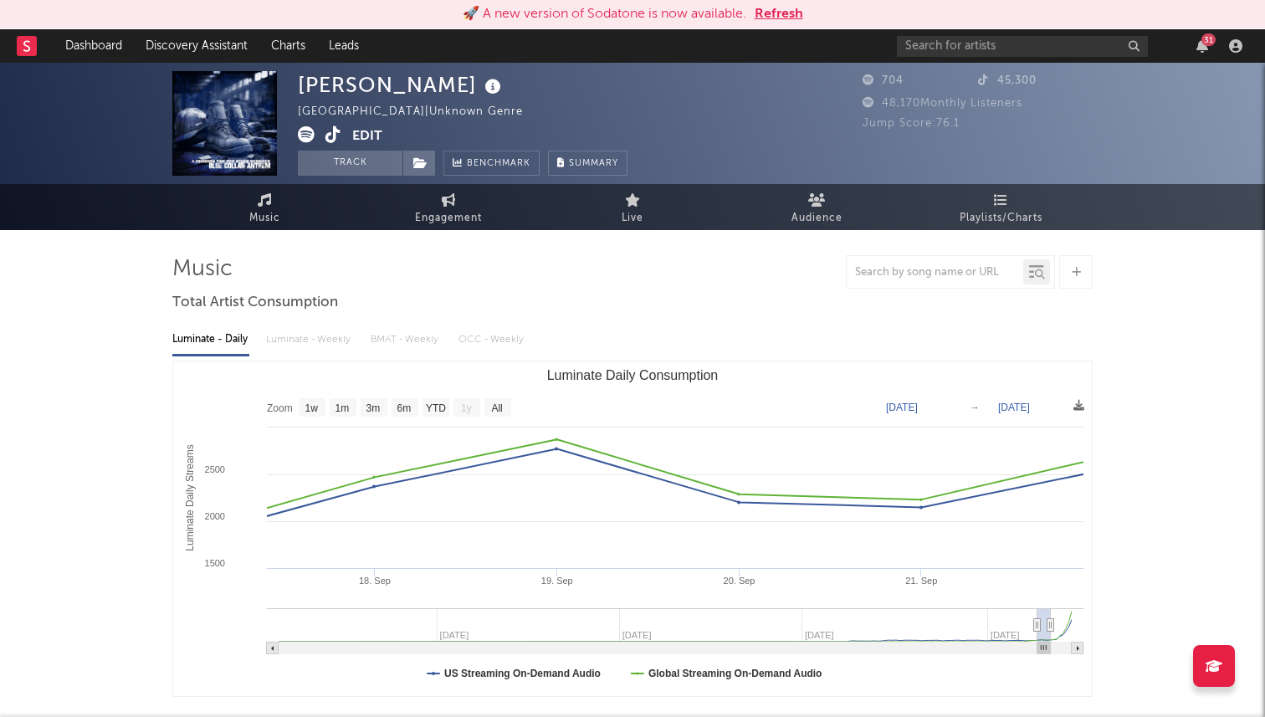
click at [915, 402] on text "[DATE]" at bounding box center [902, 408] width 32 height 12
click at [909, 406] on input "[DATE]" at bounding box center [913, 407] width 78 height 17
type input "[DATE]"
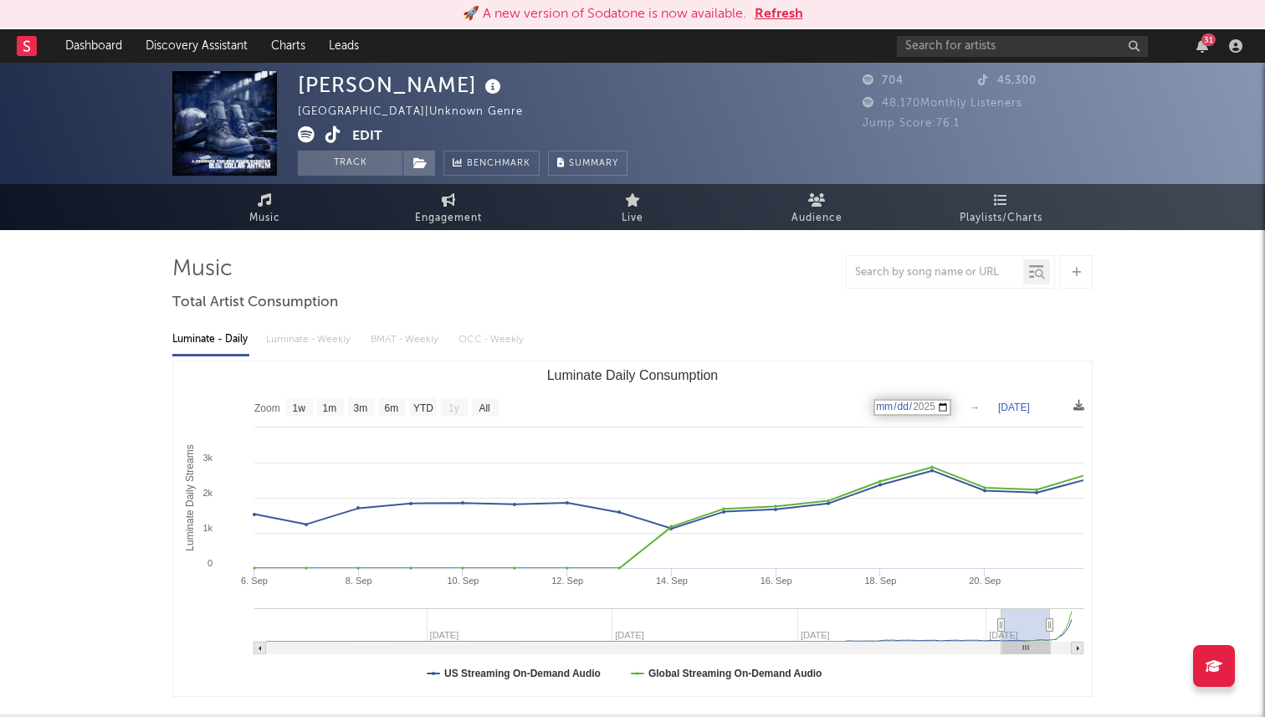
type input "[DATE]"
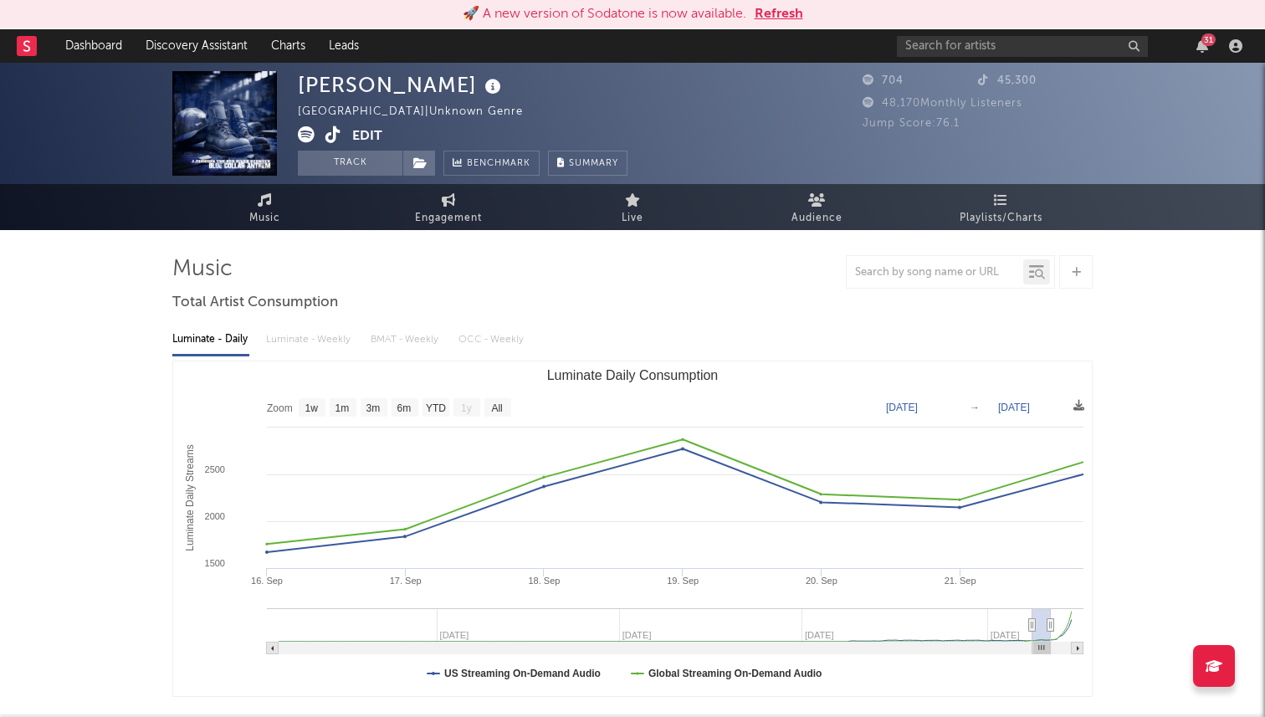
click at [1018, 405] on text "[DATE]" at bounding box center [1014, 408] width 32 height 12
type input "[DATE]"
select select "1w"
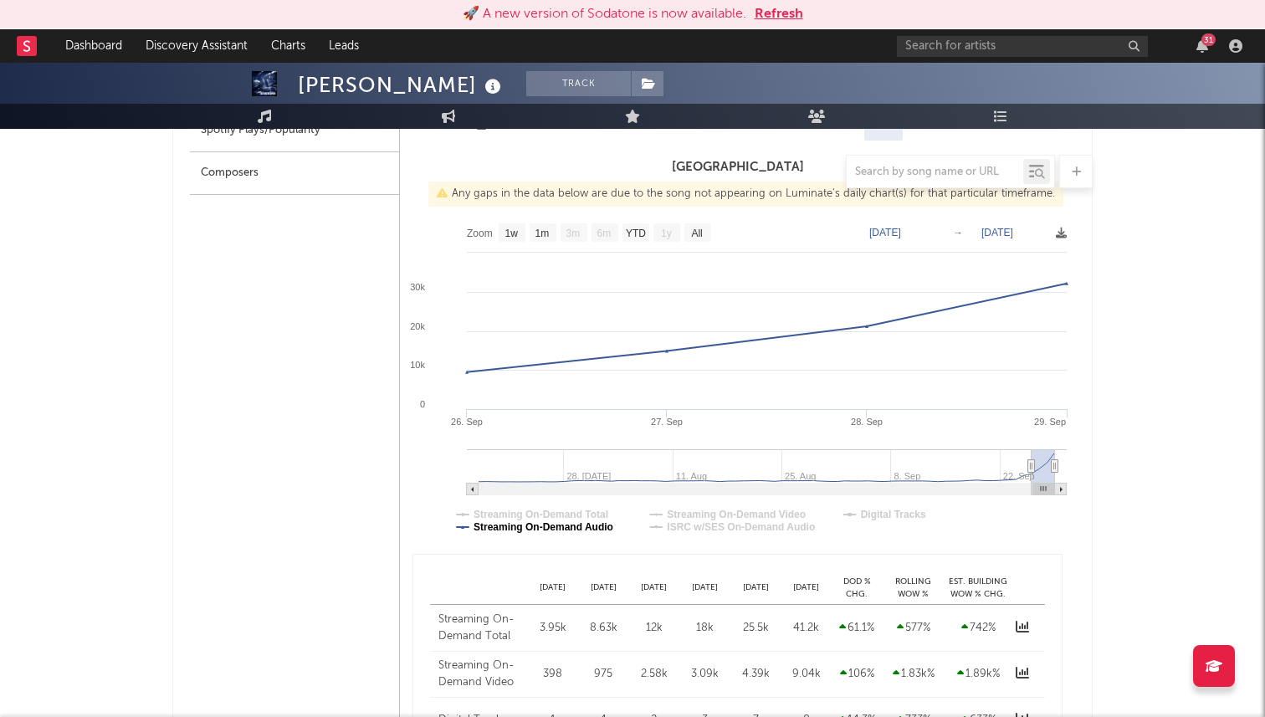
scroll to position [933, 0]
click at [900, 229] on text "[DATE]" at bounding box center [885, 232] width 32 height 12
click at [900, 229] on input "[DATE]" at bounding box center [896, 231] width 78 height 17
click at [881, 229] on input "[DATE]" at bounding box center [896, 231] width 78 height 17
type input "[DATE]"
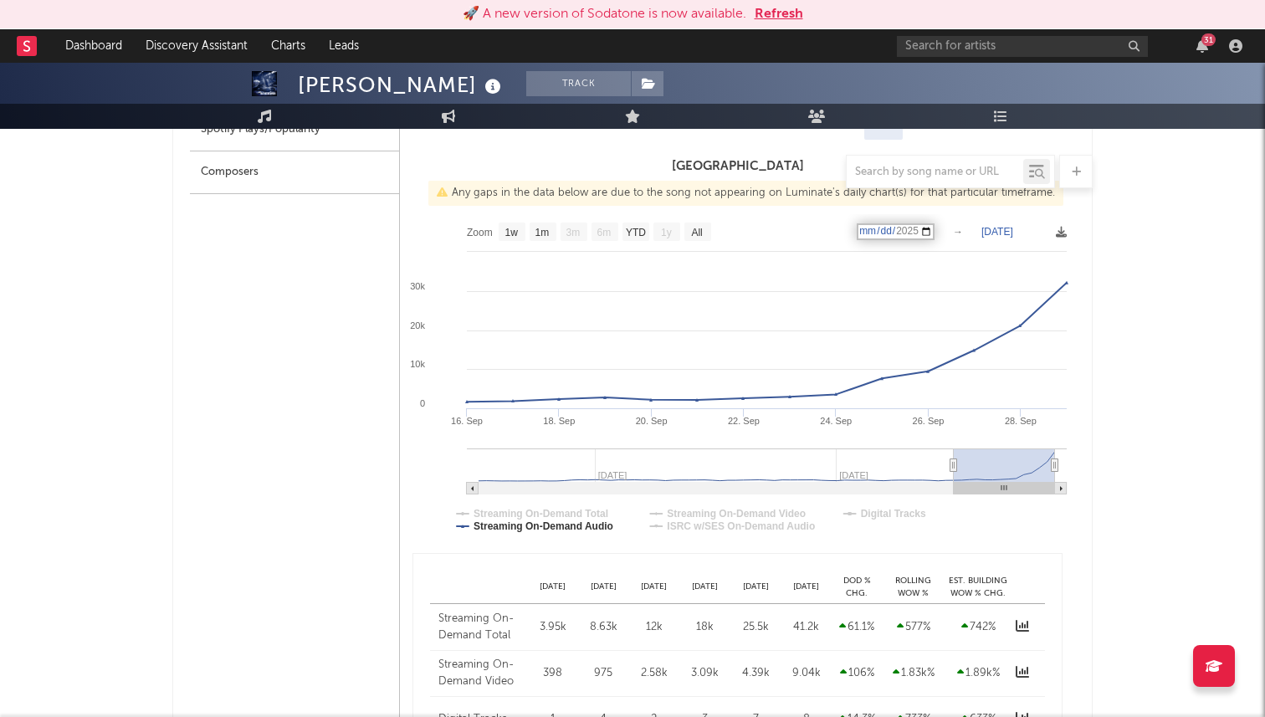
click at [1009, 232] on text "[DATE]" at bounding box center [998, 232] width 32 height 12
type input "[DATE]"
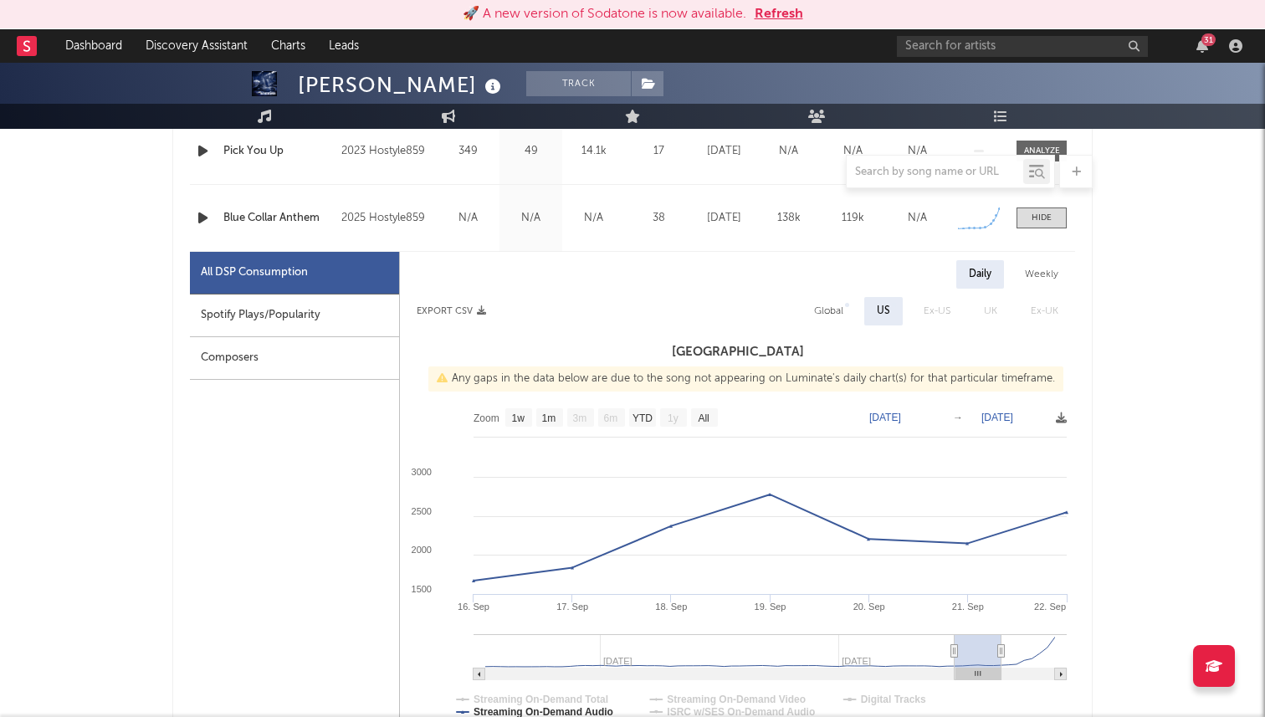
scroll to position [767, 0]
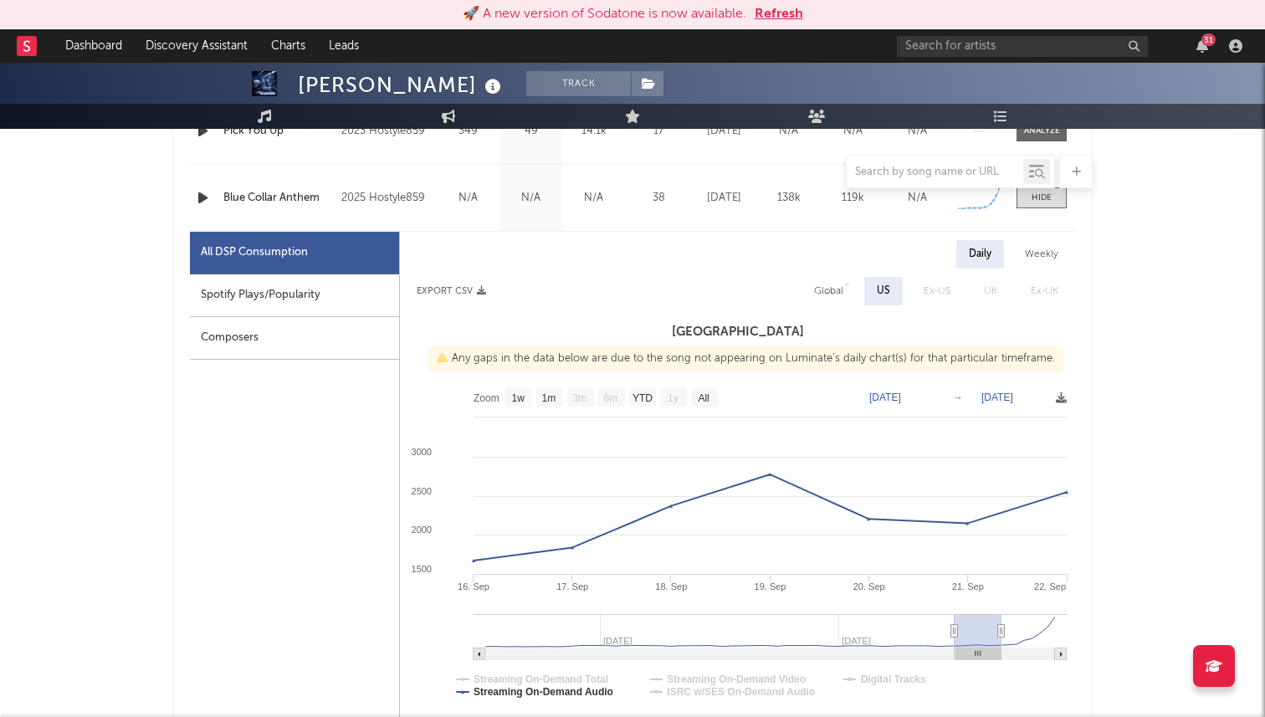
click at [828, 293] on div "Global" at bounding box center [828, 291] width 29 height 20
select select "1w"
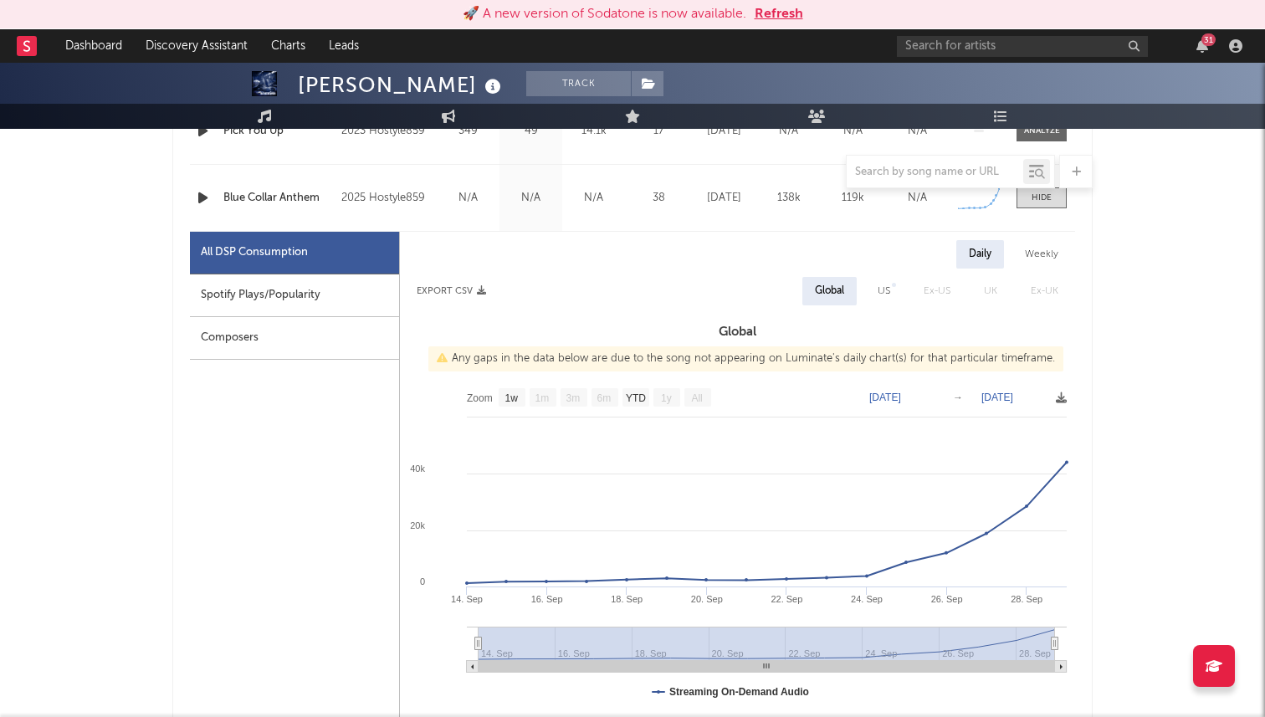
click at [897, 397] on text "[DATE]" at bounding box center [885, 398] width 32 height 12
type input "[DATE]"
click at [1013, 398] on text "[DATE]" at bounding box center [998, 398] width 32 height 12
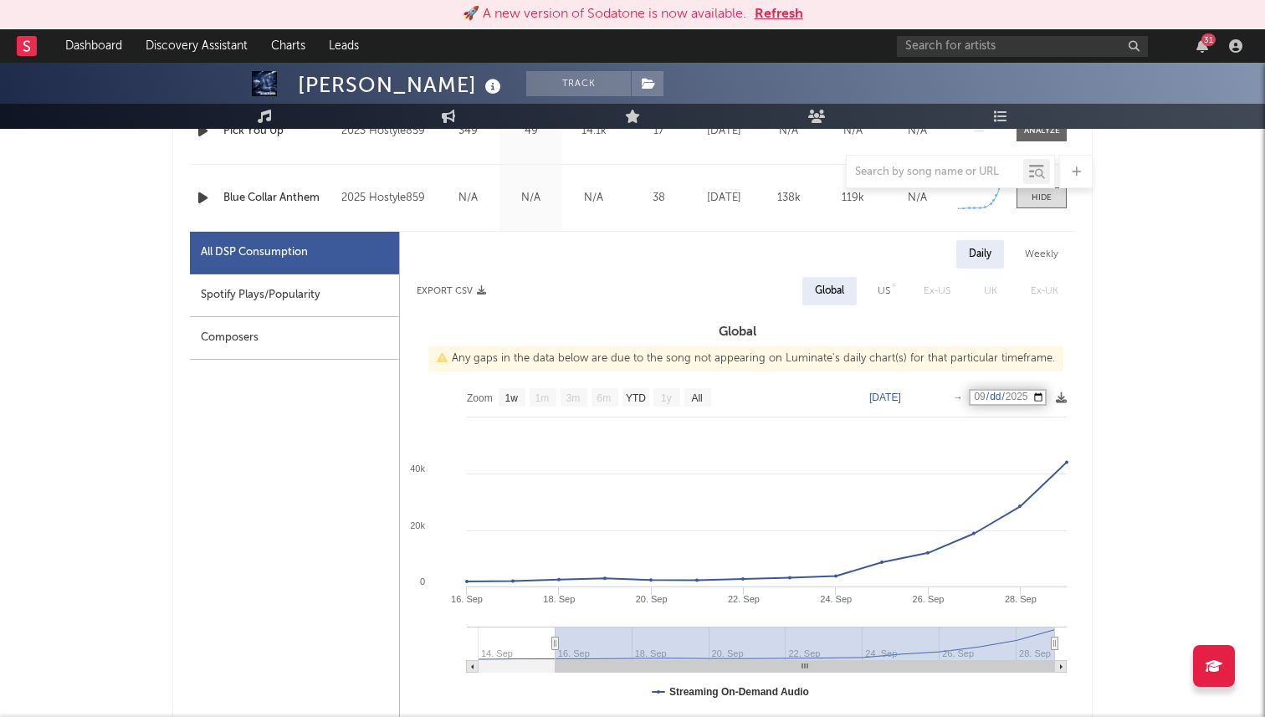
type input "[DATE]"
